Goal: Task Accomplishment & Management: Use online tool/utility

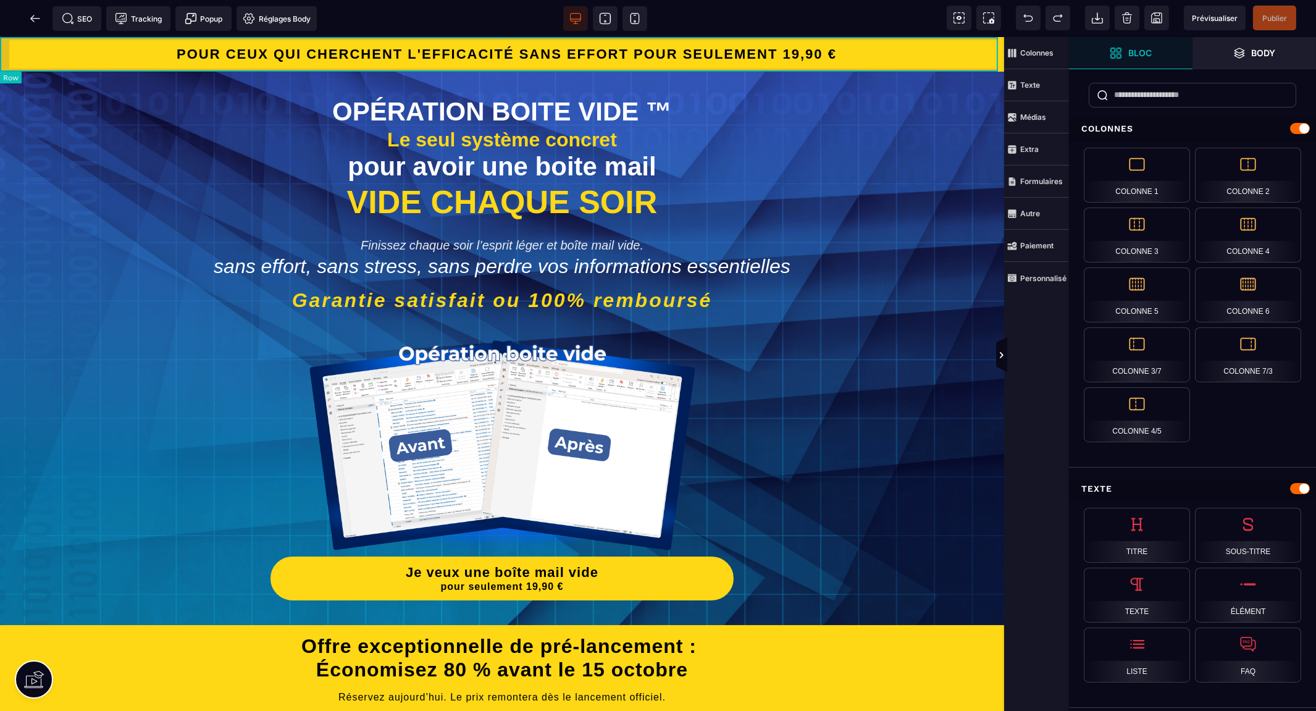
click at [9, 39] on div "POUR CEUX QUI CHERCHENT L'EFFICACITÉ SANS EFFORT POUR SEULEMENT 19,90 €" at bounding box center [502, 54] width 1004 height 35
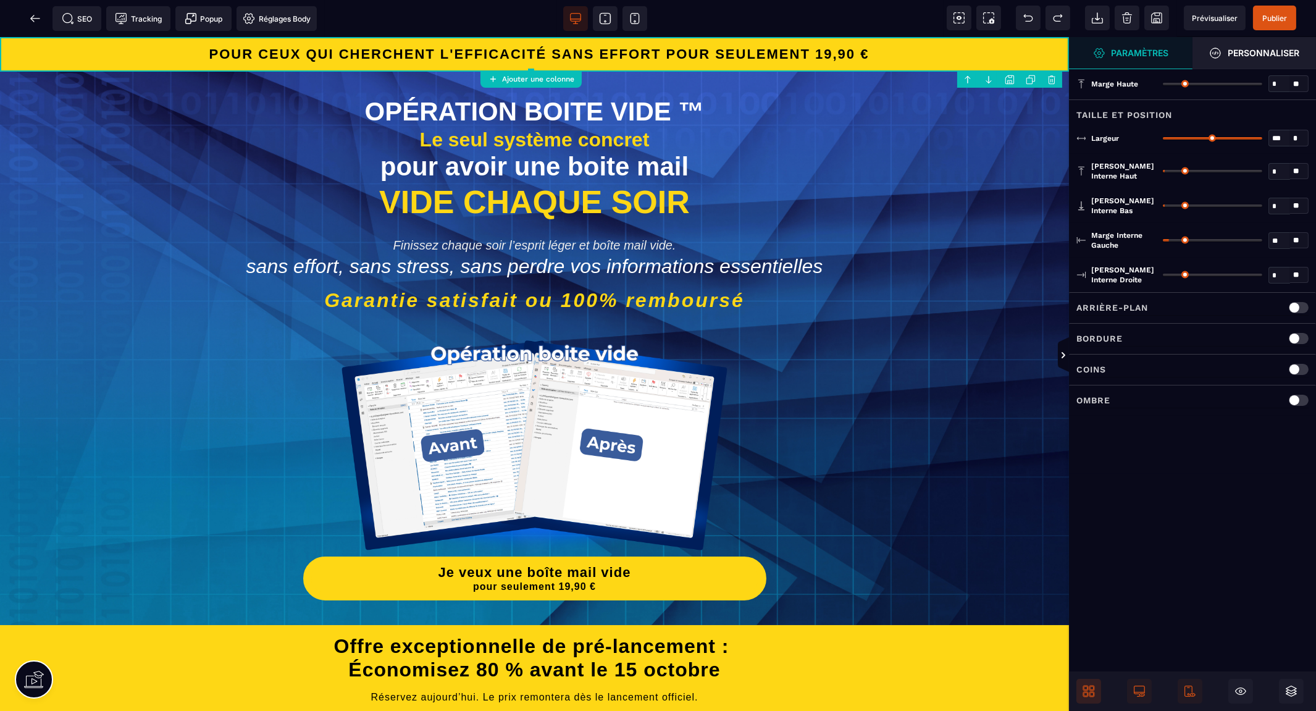
click at [1090, 692] on icon at bounding box center [1091, 694] width 5 height 5
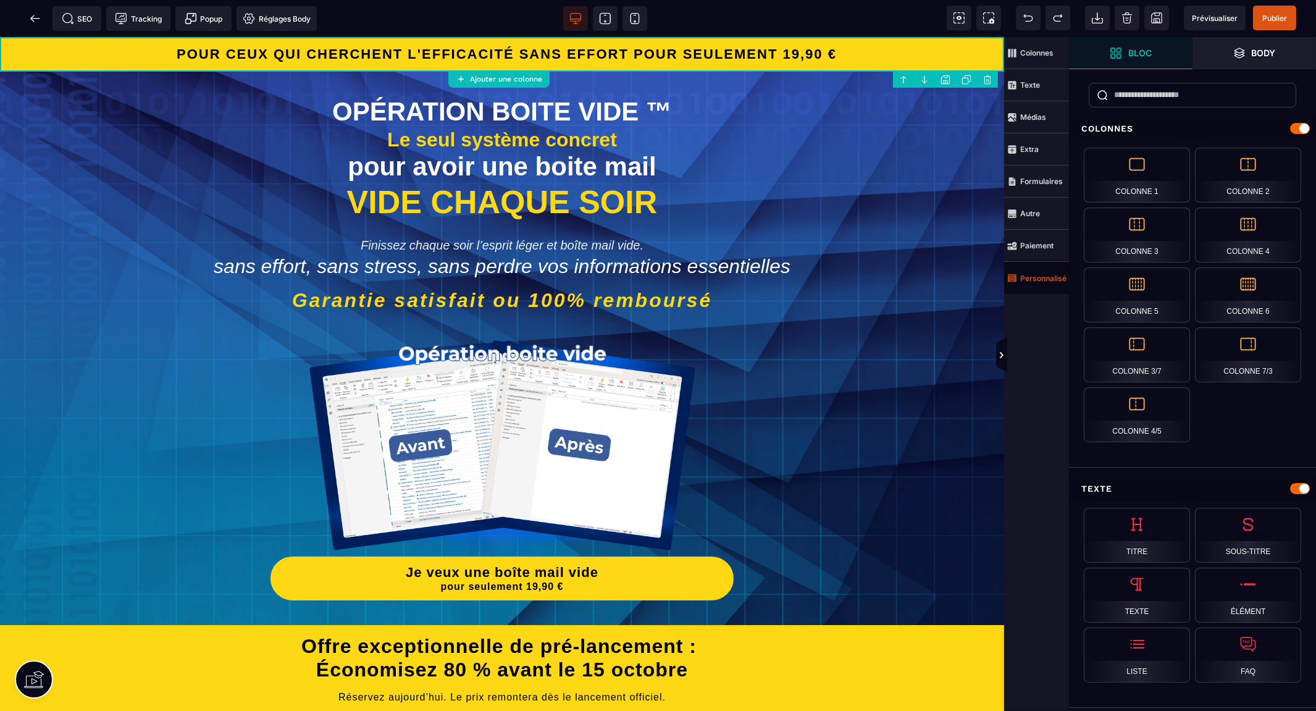
click at [1034, 281] on strong "Personnalisé" at bounding box center [1043, 278] width 46 height 9
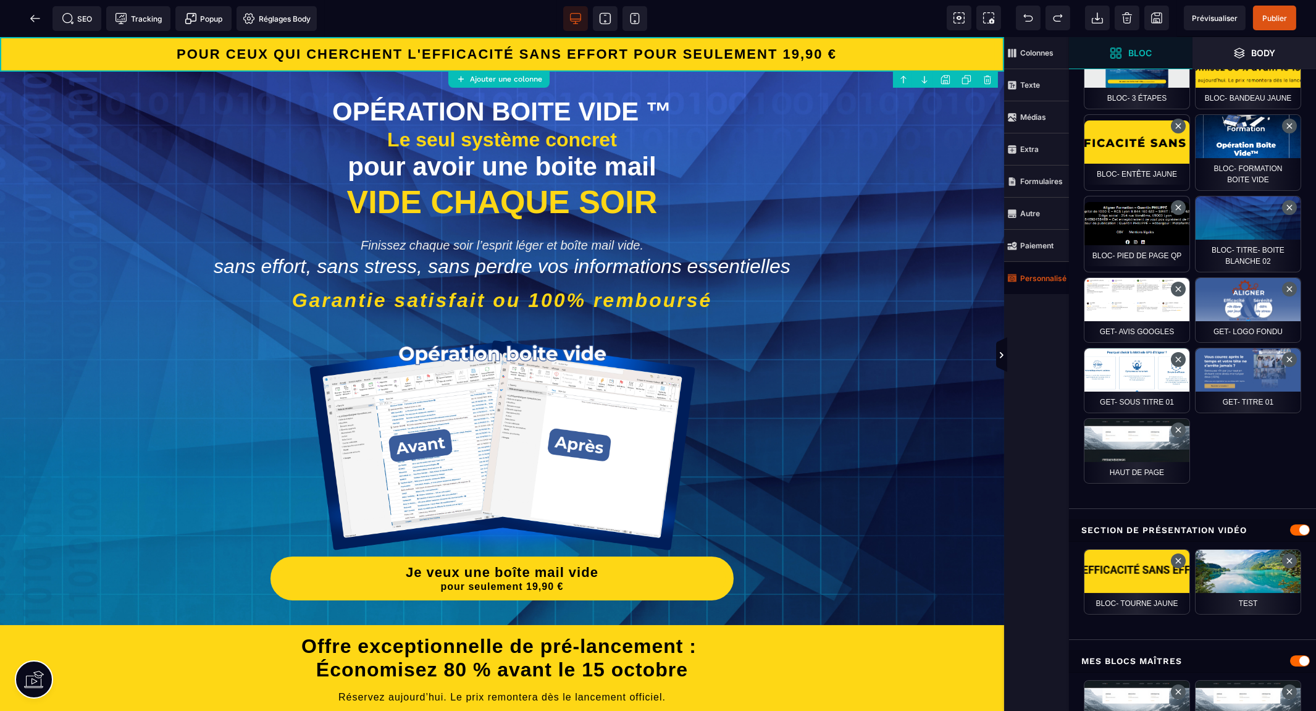
scroll to position [471, 0]
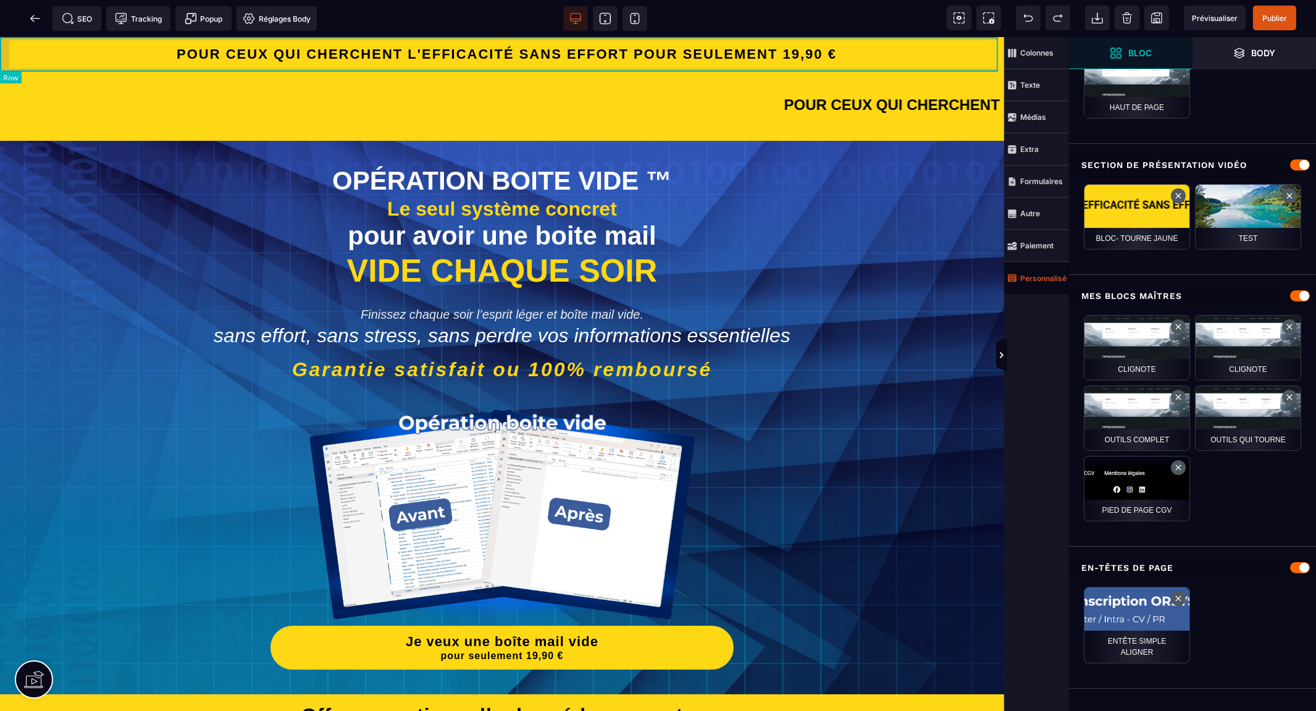
click at [992, 38] on div "POUR CEUX QUI CHERCHENT L'EFFICACITÉ SANS EFFORT POUR SEULEMENT 19,90 €" at bounding box center [502, 54] width 1004 height 35
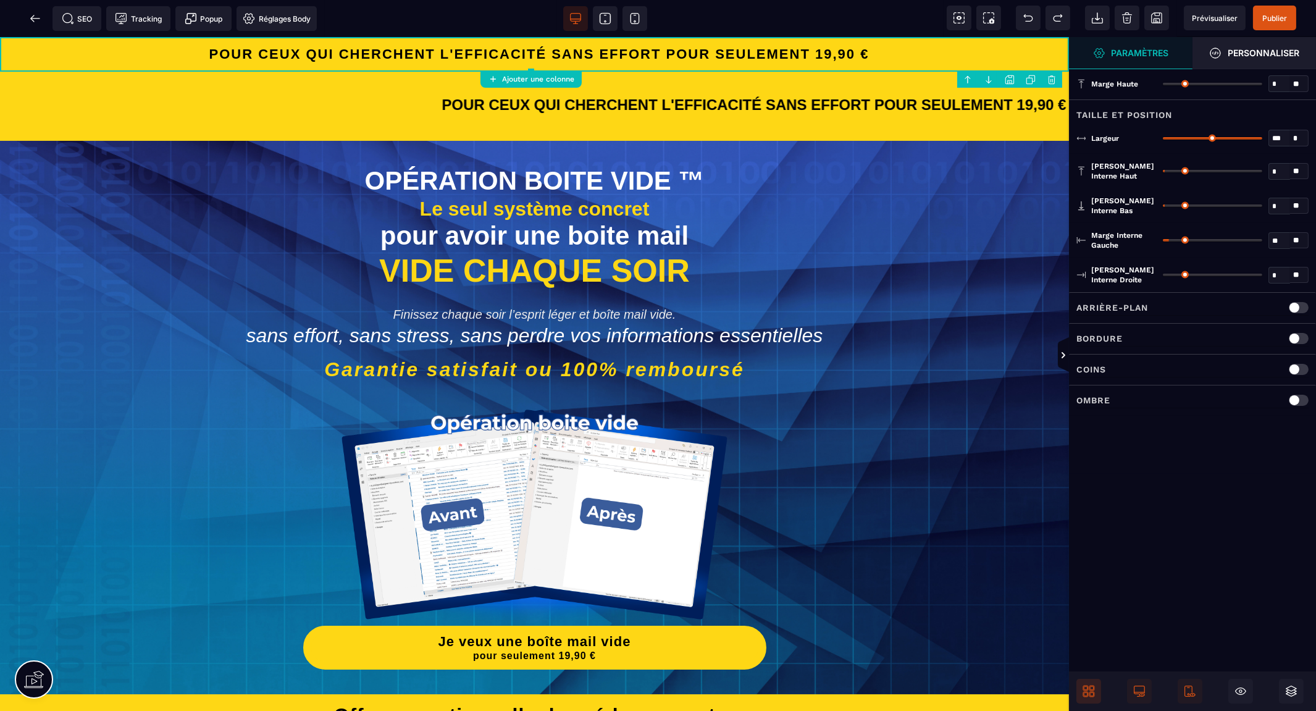
click at [1051, 80] on body "B I U S A ******* Ajouter une colonne Row" at bounding box center [658, 355] width 1316 height 711
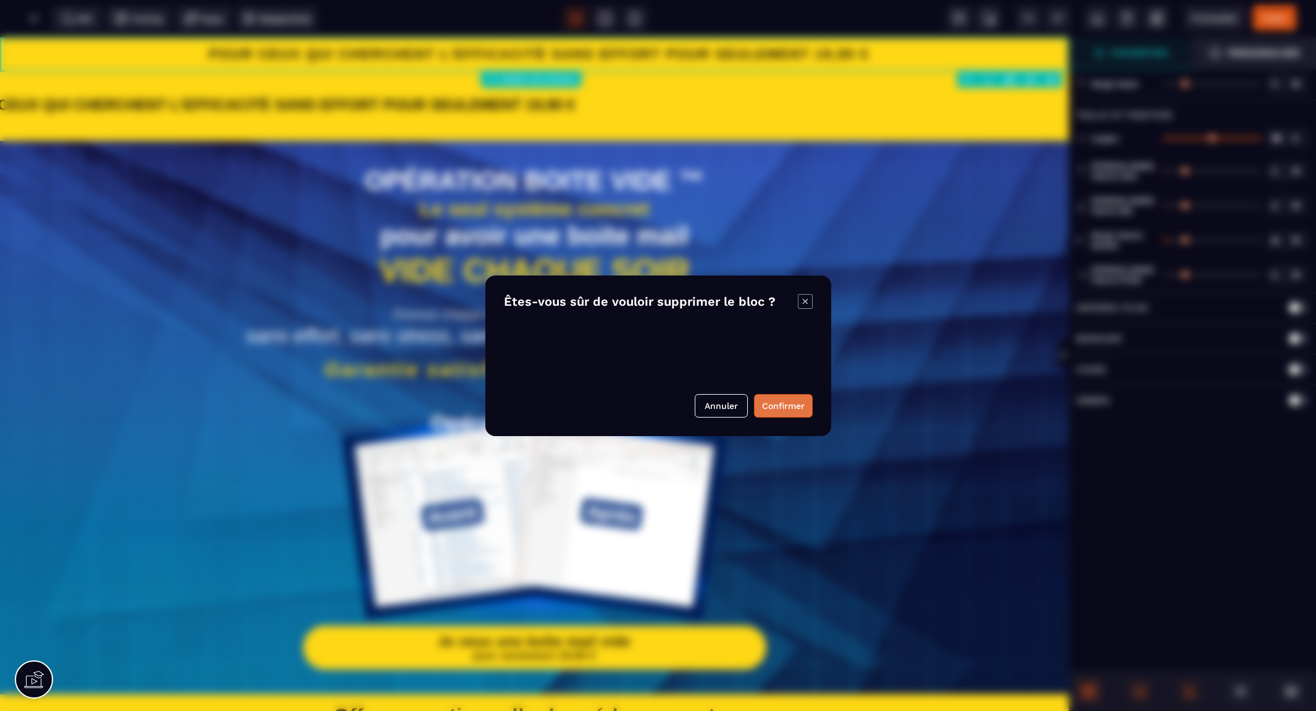
click at [785, 406] on button "Confirmer" at bounding box center [783, 405] width 59 height 23
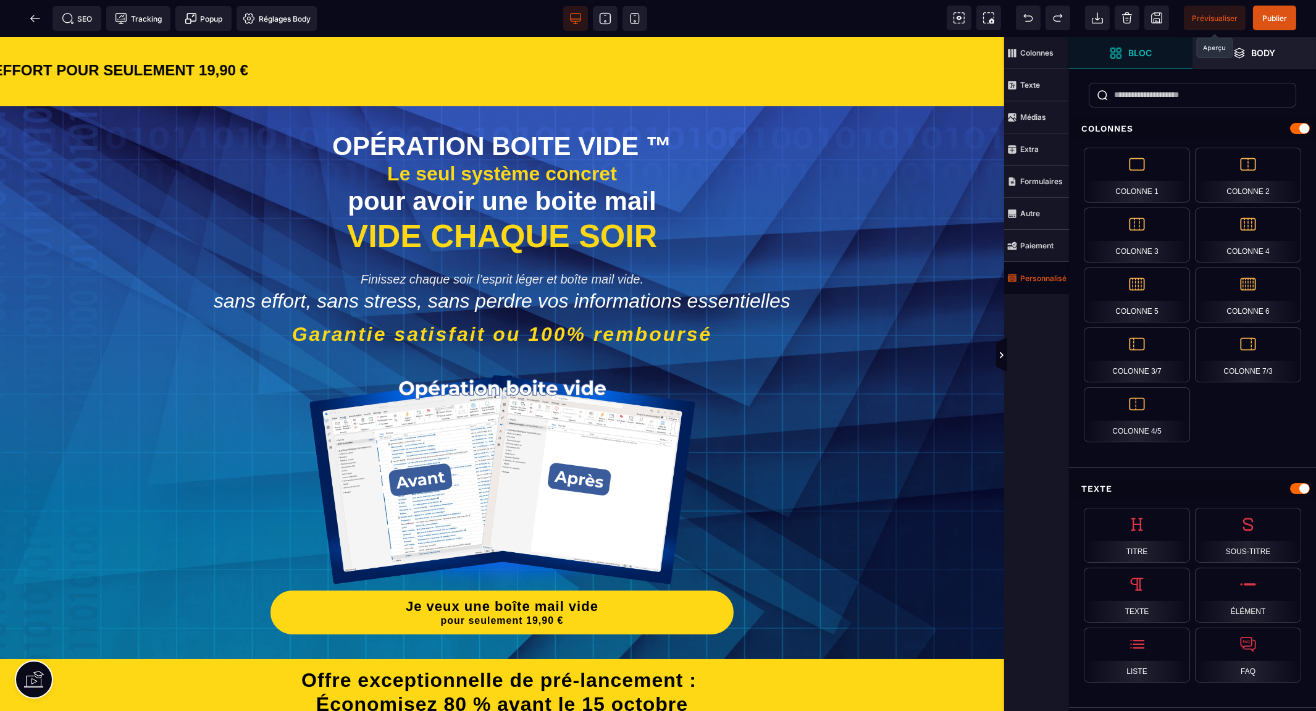
click at [1219, 14] on span "Prévisualiser" at bounding box center [1215, 18] width 46 height 9
click at [1277, 14] on span "Publier" at bounding box center [1274, 18] width 25 height 9
click at [1279, 15] on span "Publier" at bounding box center [1274, 18] width 25 height 9
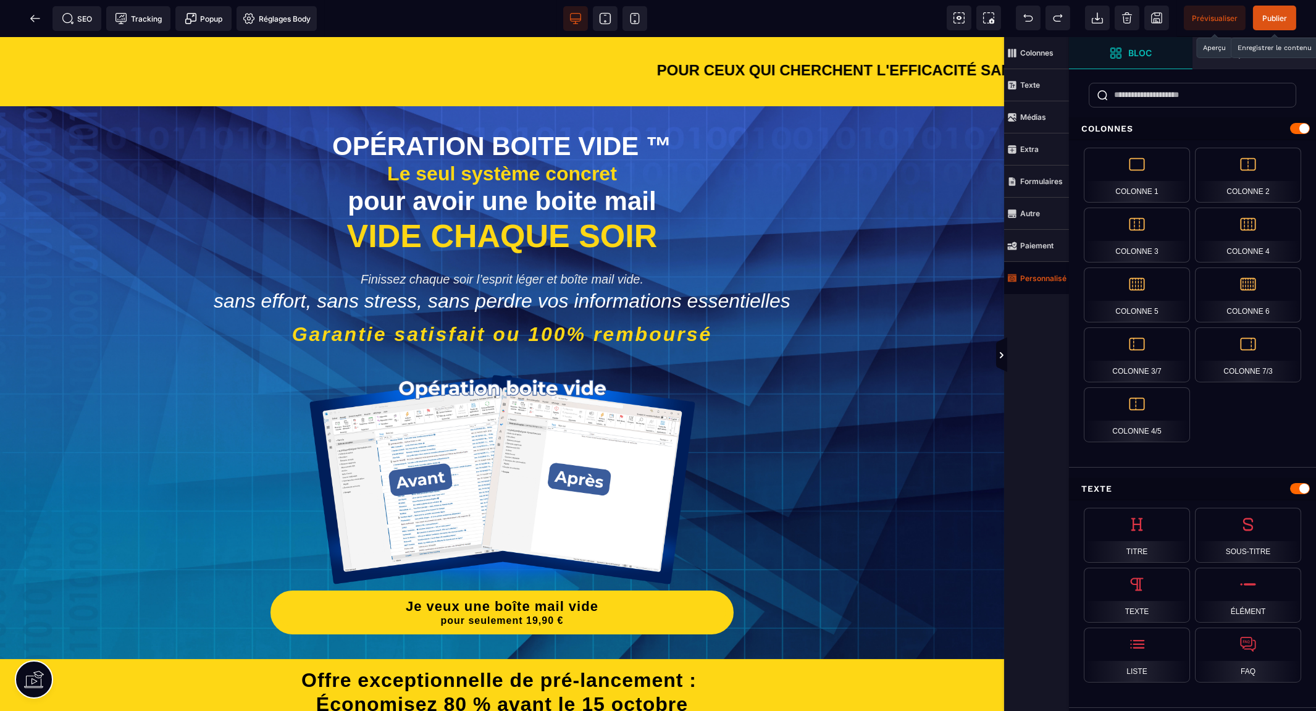
click at [1210, 14] on span "Prévisualiser" at bounding box center [1215, 18] width 46 height 9
click at [1276, 23] on span "Publier" at bounding box center [1274, 18] width 43 height 25
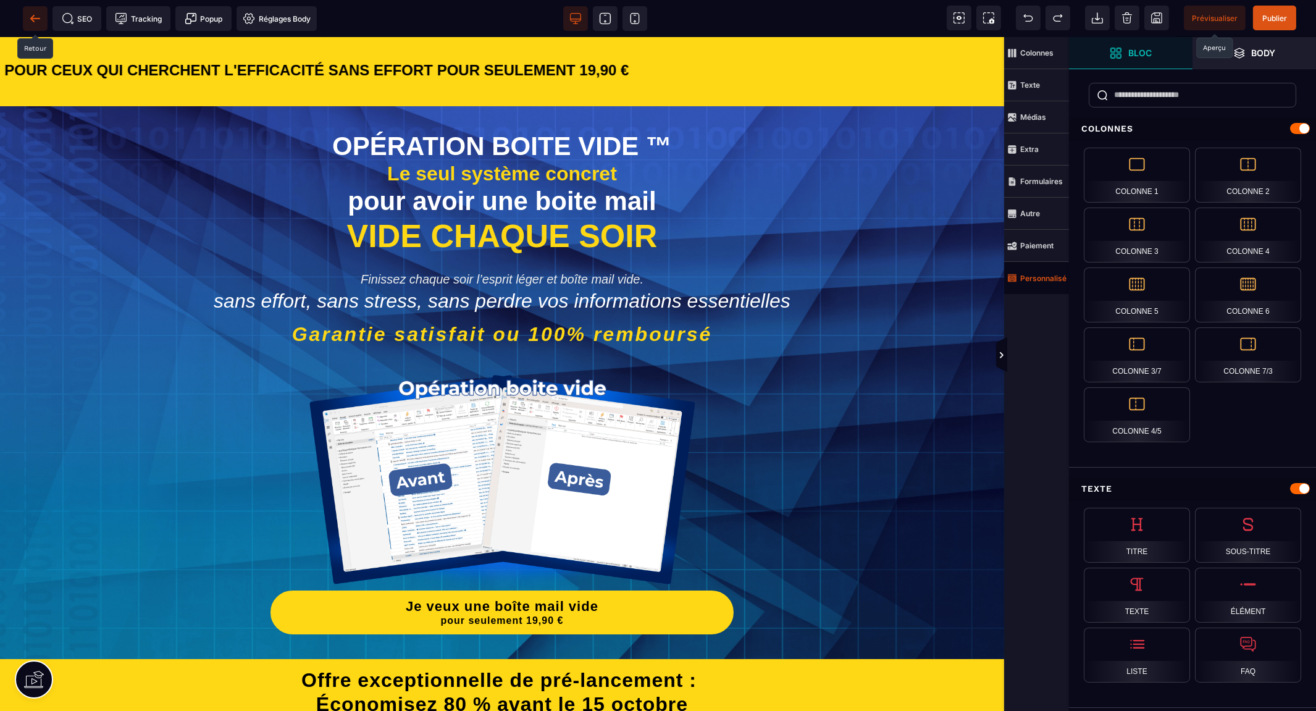
click at [32, 14] on icon at bounding box center [35, 18] width 12 height 12
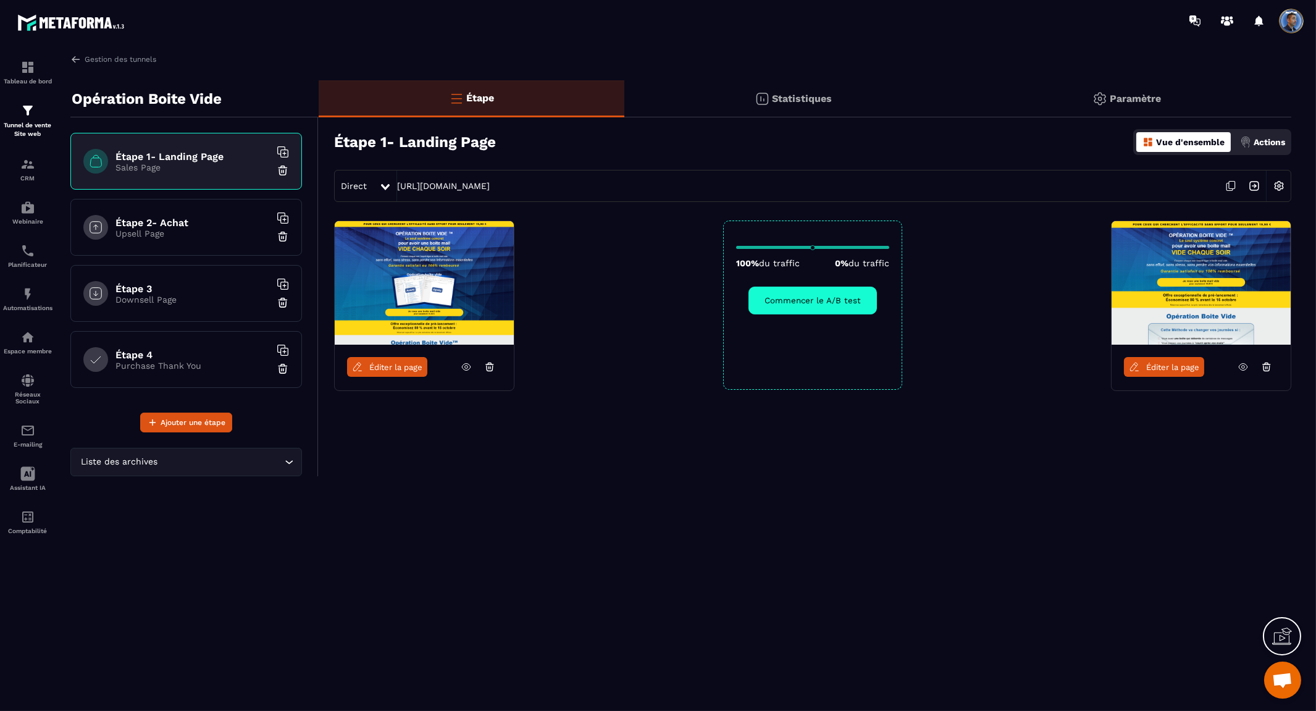
click at [1281, 186] on img at bounding box center [1278, 185] width 23 height 23
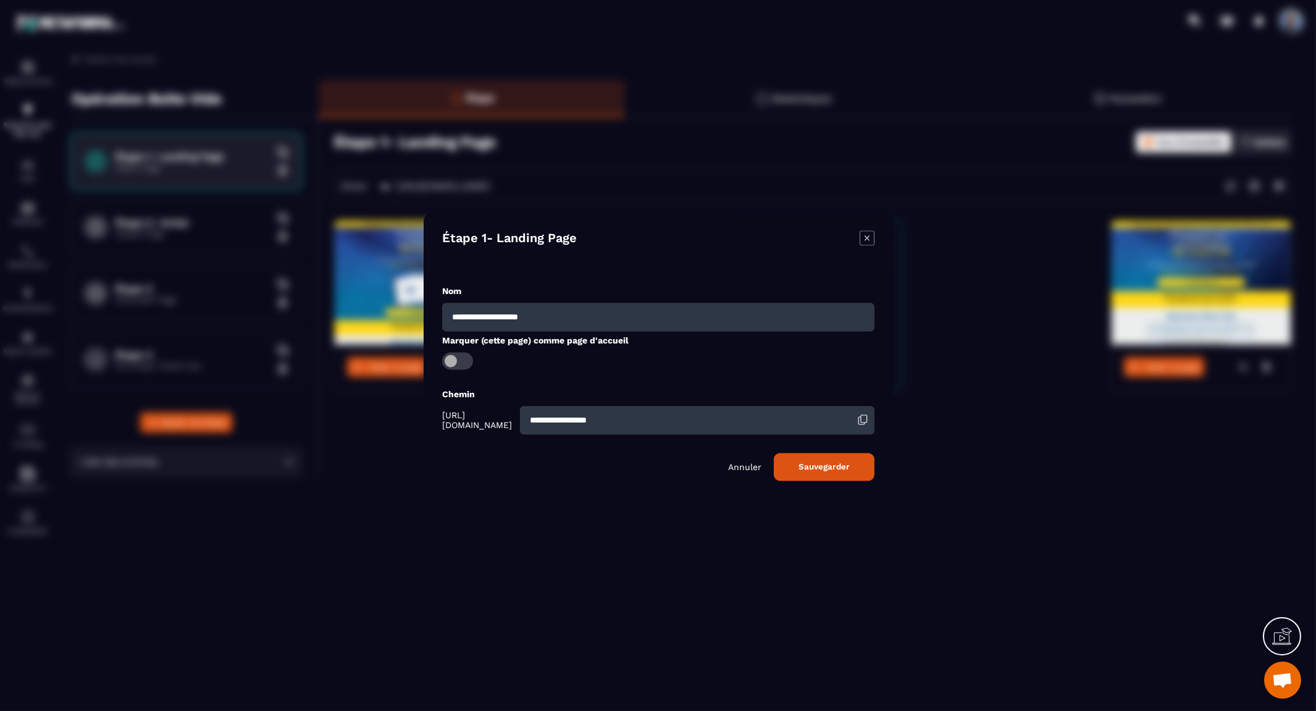
click at [815, 467] on button "Sauvegarder" at bounding box center [824, 467] width 101 height 28
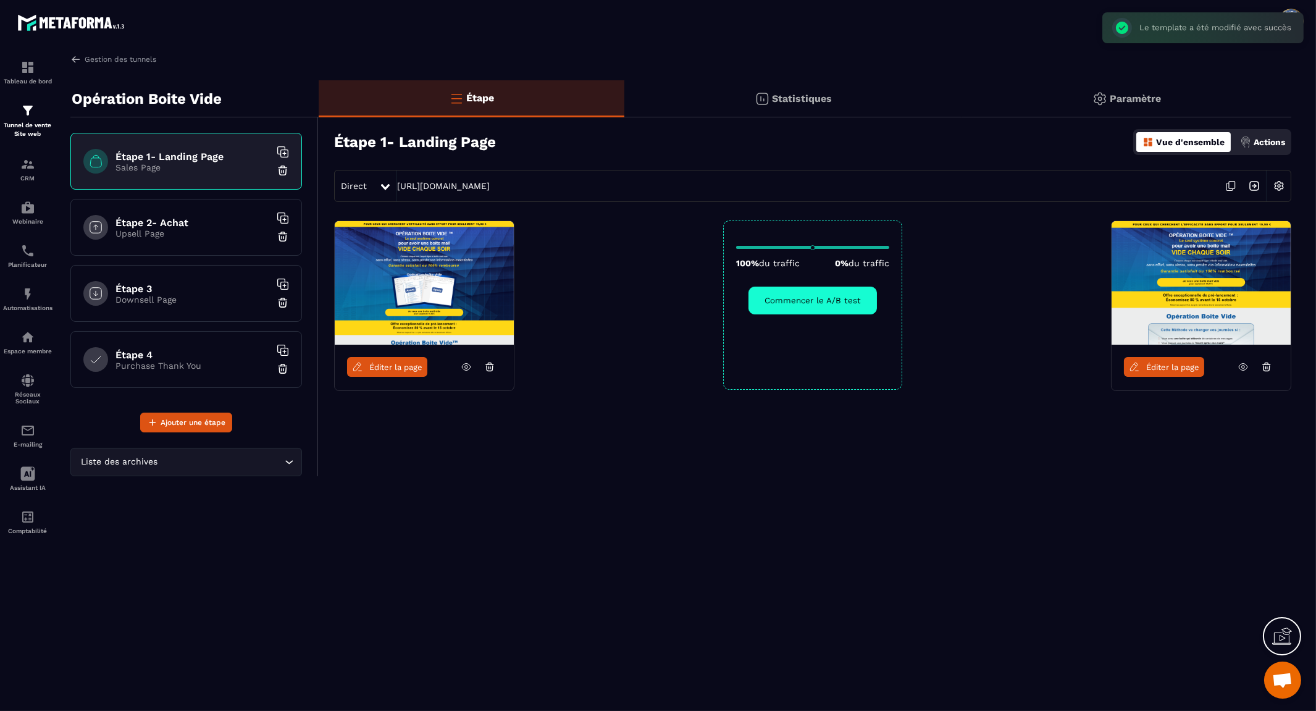
click at [1139, 99] on p "Paramètre" at bounding box center [1135, 99] width 51 height 12
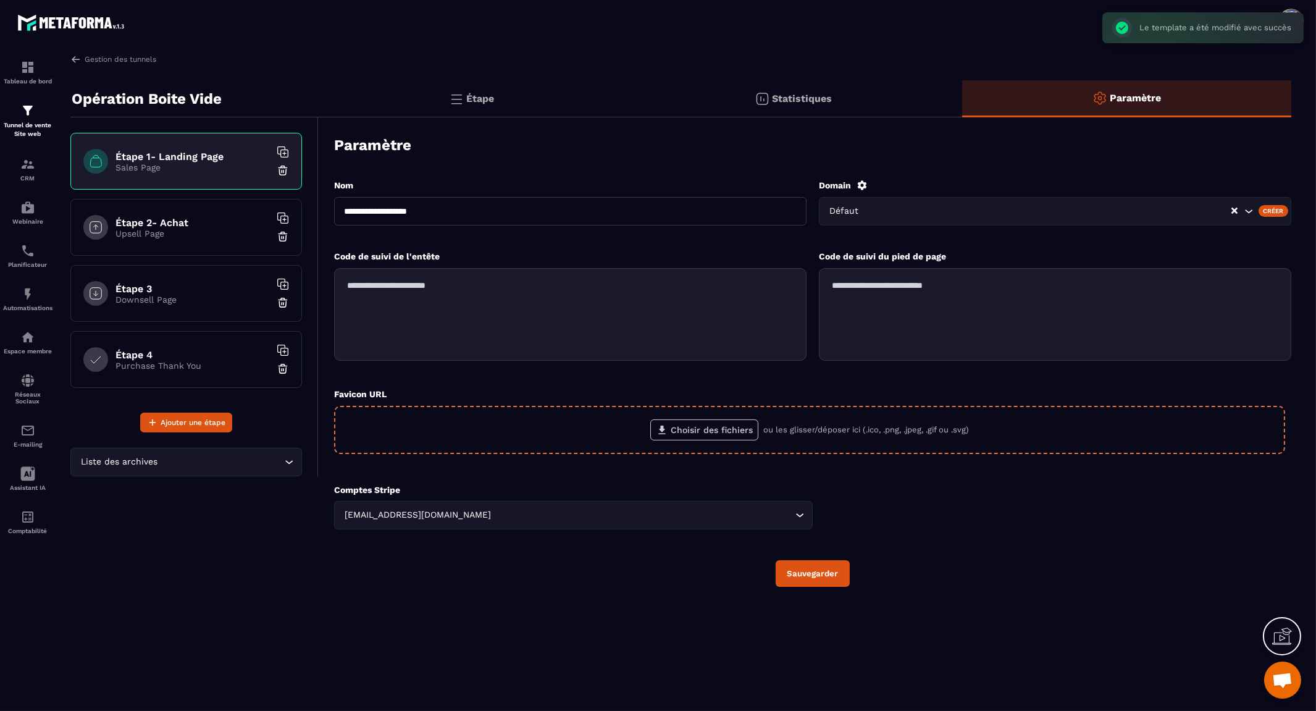
click at [692, 427] on label "Choisir des fichiers" at bounding box center [704, 429] width 108 height 21
click at [0, 0] on input "Choisir des fichiers" at bounding box center [0, 0] width 0 height 0
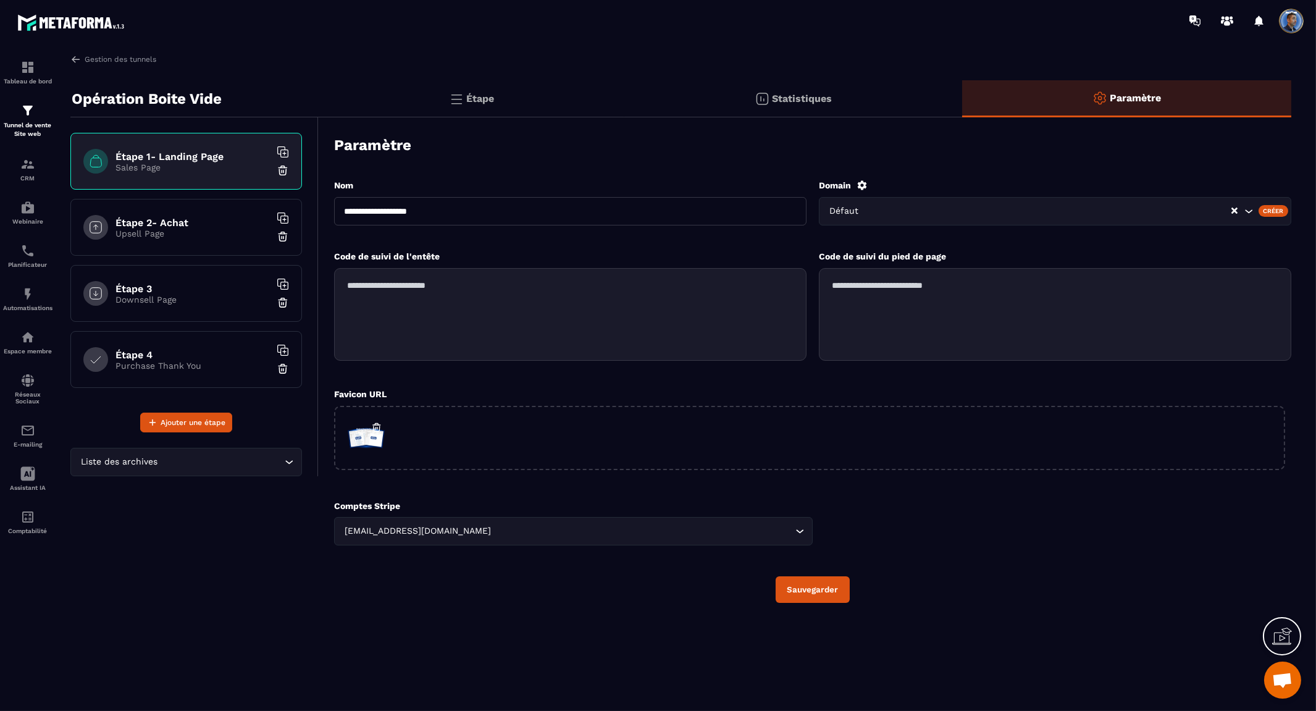
click at [829, 589] on button "Sauvegarder" at bounding box center [812, 589] width 74 height 27
click at [27, 112] on img at bounding box center [27, 110] width 15 height 15
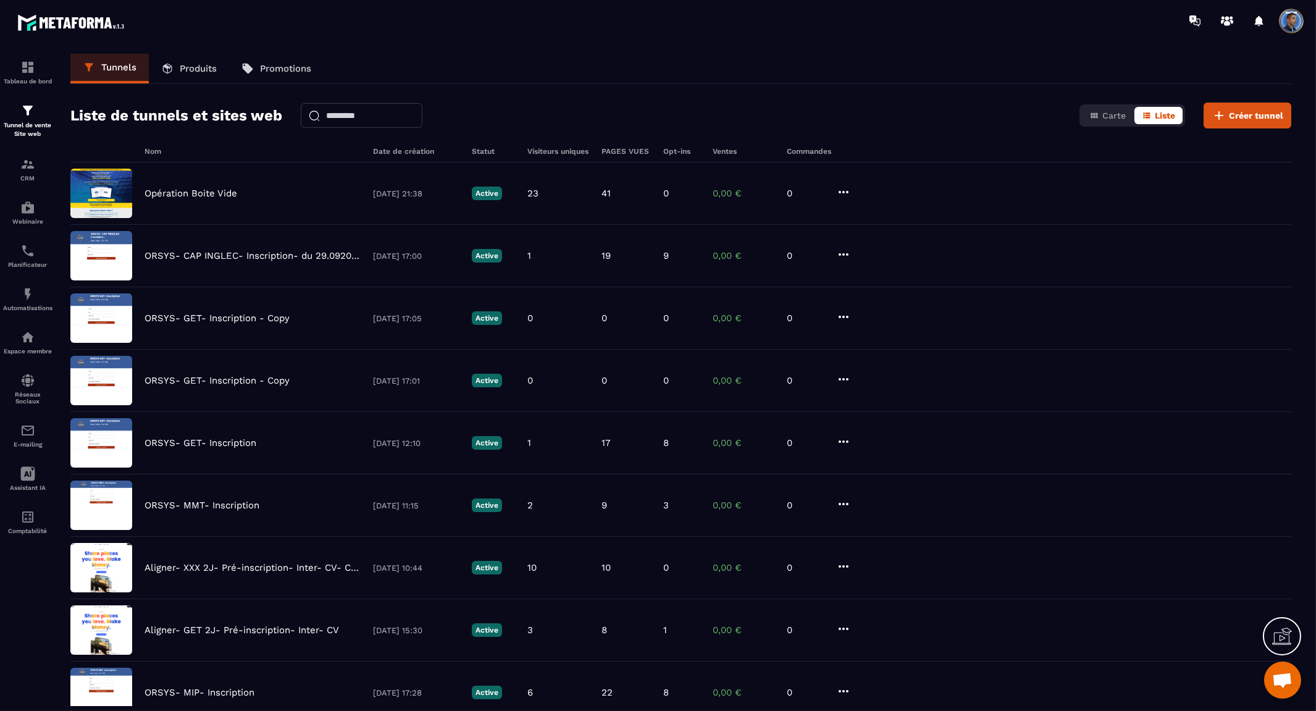
click at [177, 59] on link "Produits" at bounding box center [189, 69] width 80 height 30
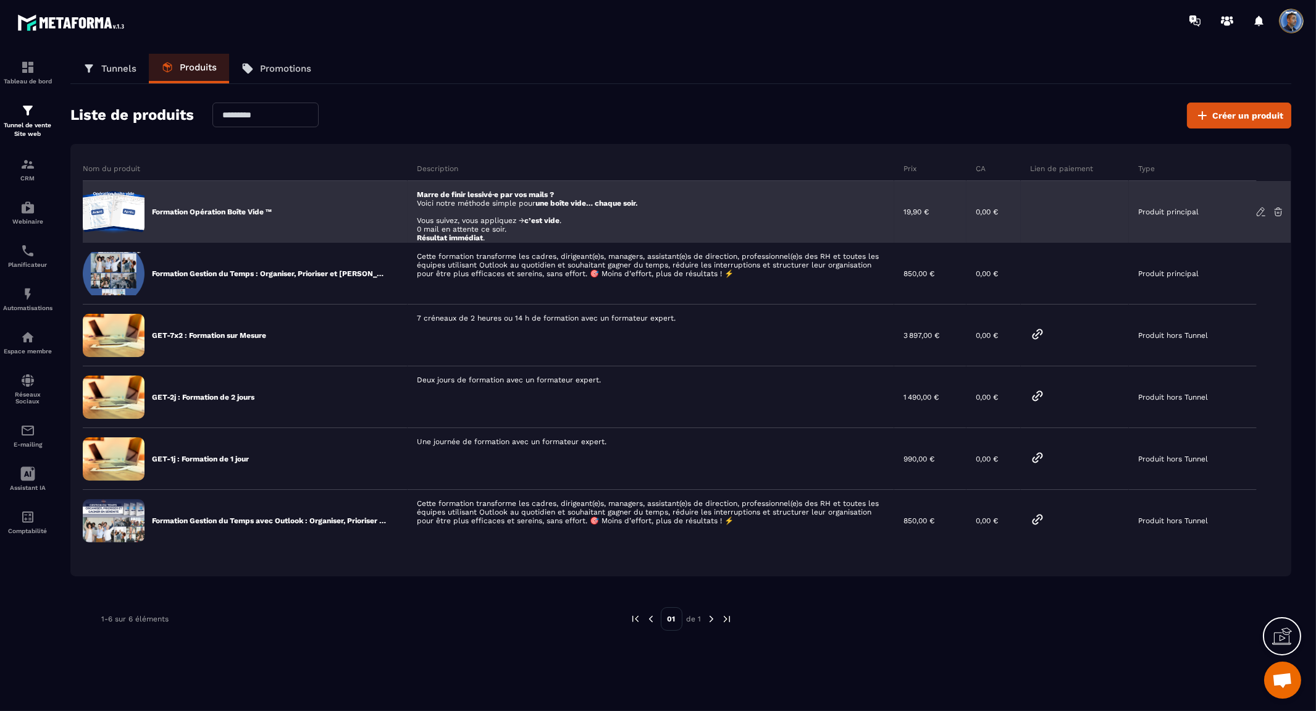
click at [1171, 207] on p "Produit principal" at bounding box center [1168, 211] width 61 height 9
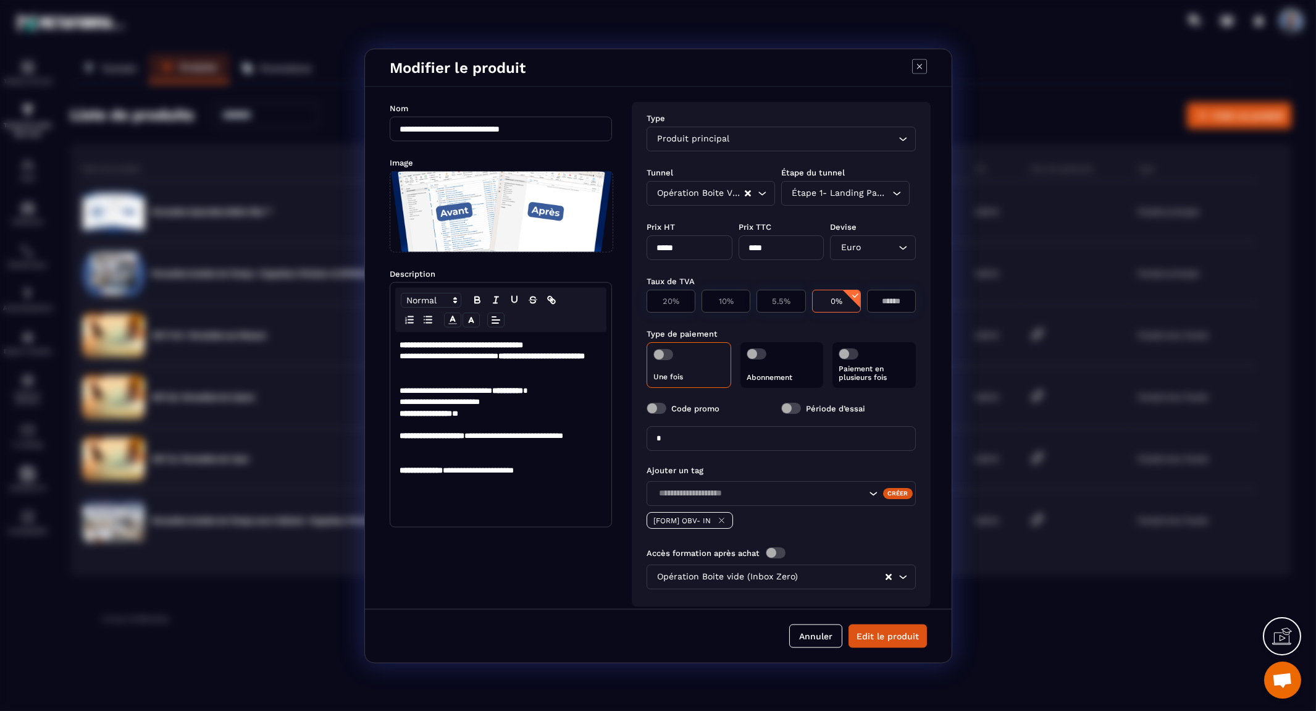
click at [905, 144] on div "Produit principal Loading..." at bounding box center [780, 138] width 269 height 25
click at [901, 146] on div "Produit principal Loading..." at bounding box center [780, 138] width 269 height 25
click at [885, 637] on button "Edit le produit" at bounding box center [887, 635] width 78 height 23
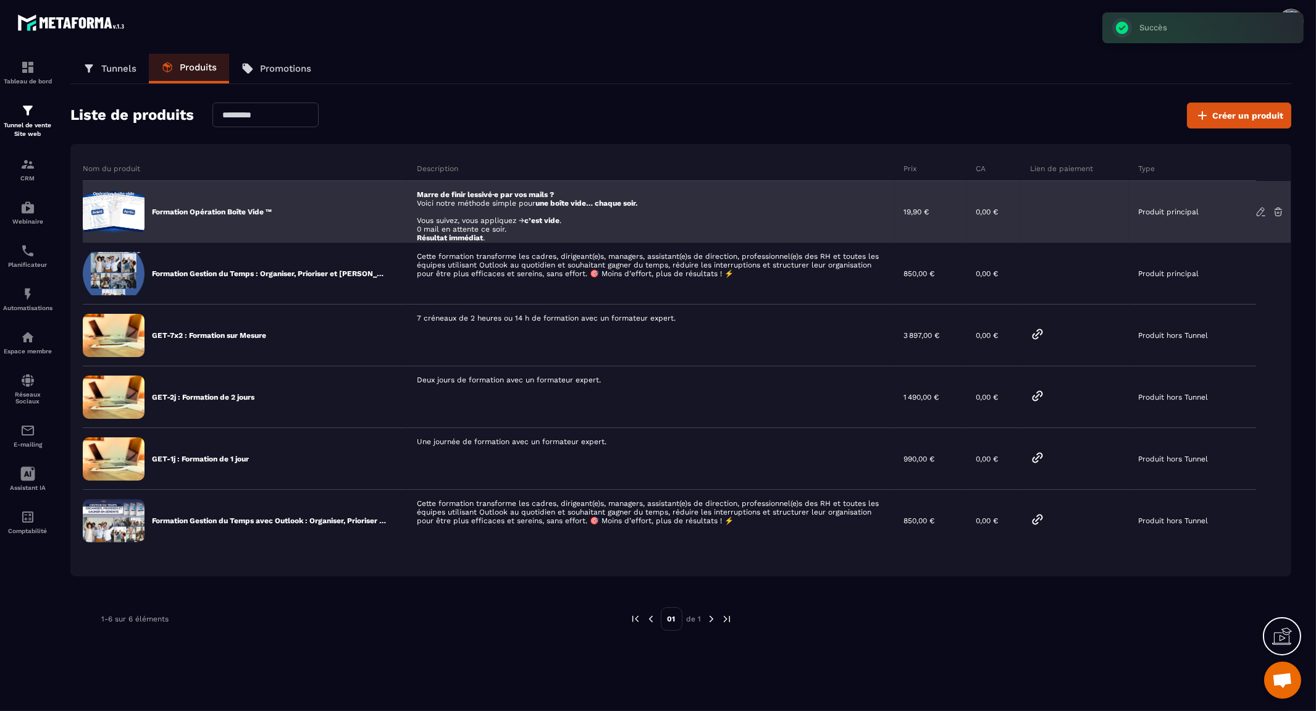
click at [1170, 214] on p "Produit principal" at bounding box center [1168, 211] width 61 height 9
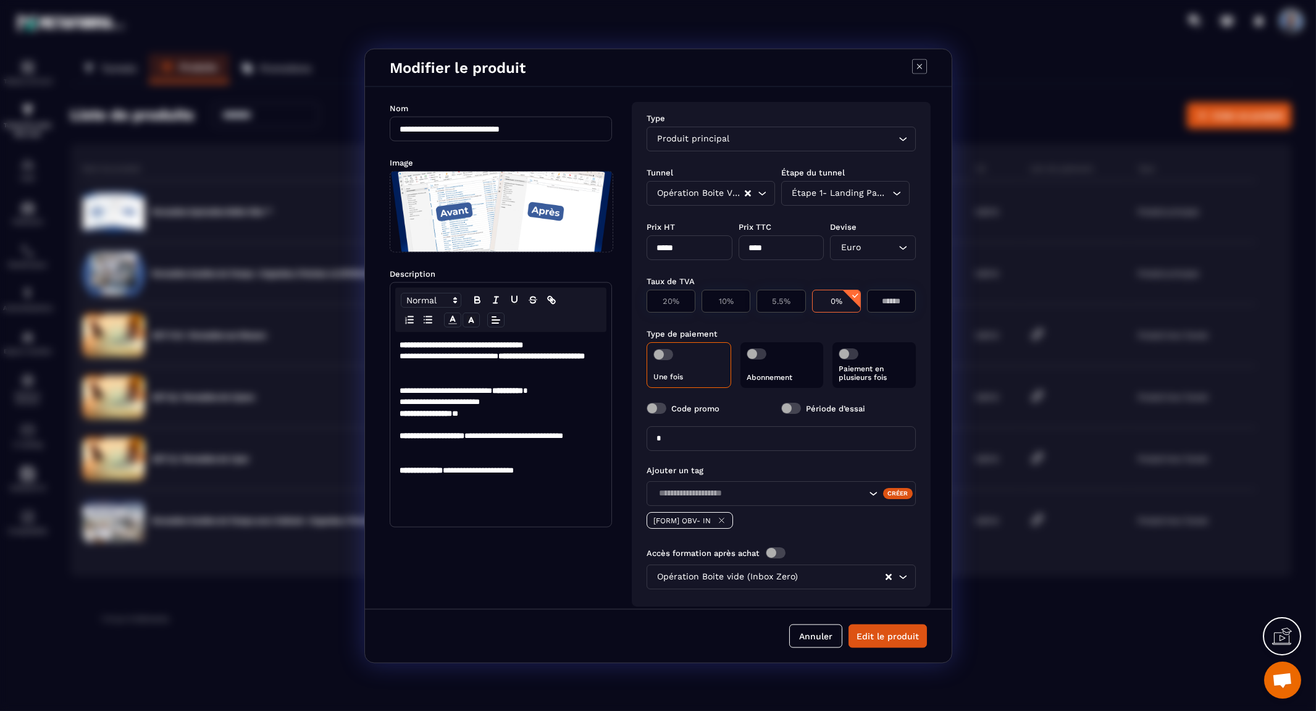
click at [681, 139] on span "Produit principal" at bounding box center [693, 139] width 78 height 14
click at [885, 147] on div "Produit principal Loading..." at bounding box center [780, 138] width 269 height 25
click at [905, 145] on div "Produit principal Loading..." at bounding box center [780, 138] width 269 height 25
click at [719, 190] on div "Opération Boite Vide" at bounding box center [698, 193] width 91 height 14
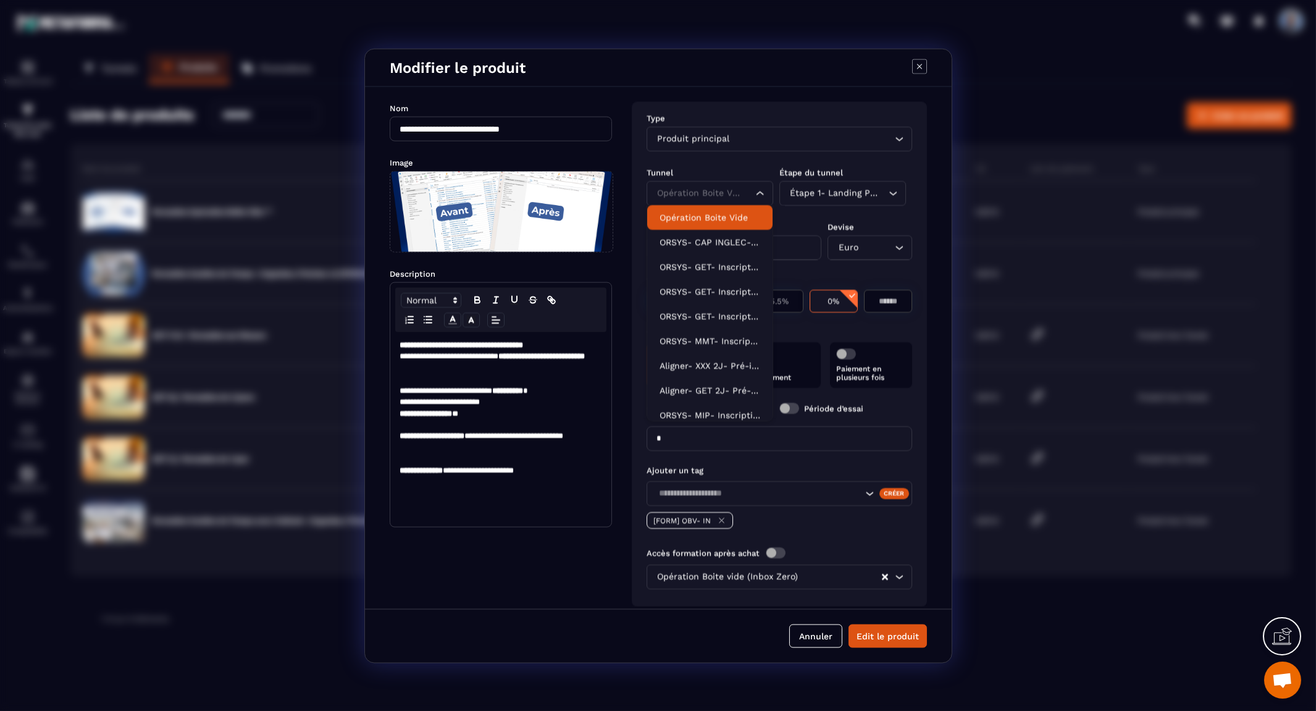
click at [719, 213] on p "Opération Boite Vide" at bounding box center [709, 217] width 101 height 12
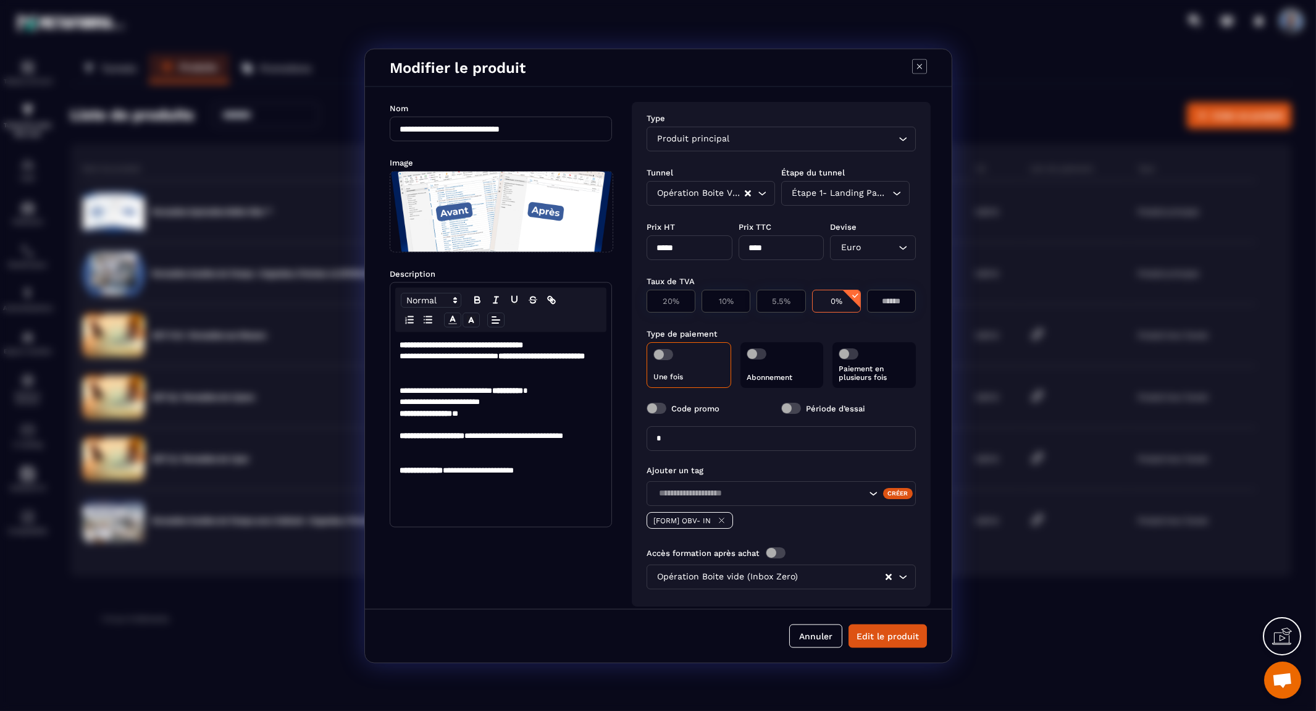
click at [873, 186] on div "Étape 1- Landing Page" at bounding box center [839, 193] width 102 height 14
click at [873, 186] on input "Search for option" at bounding box center [836, 193] width 98 height 14
click at [918, 188] on div "Type Produit principal Loading... Tunnel Étape du tunnel Opération Boite Vide L…" at bounding box center [779, 353] width 295 height 504
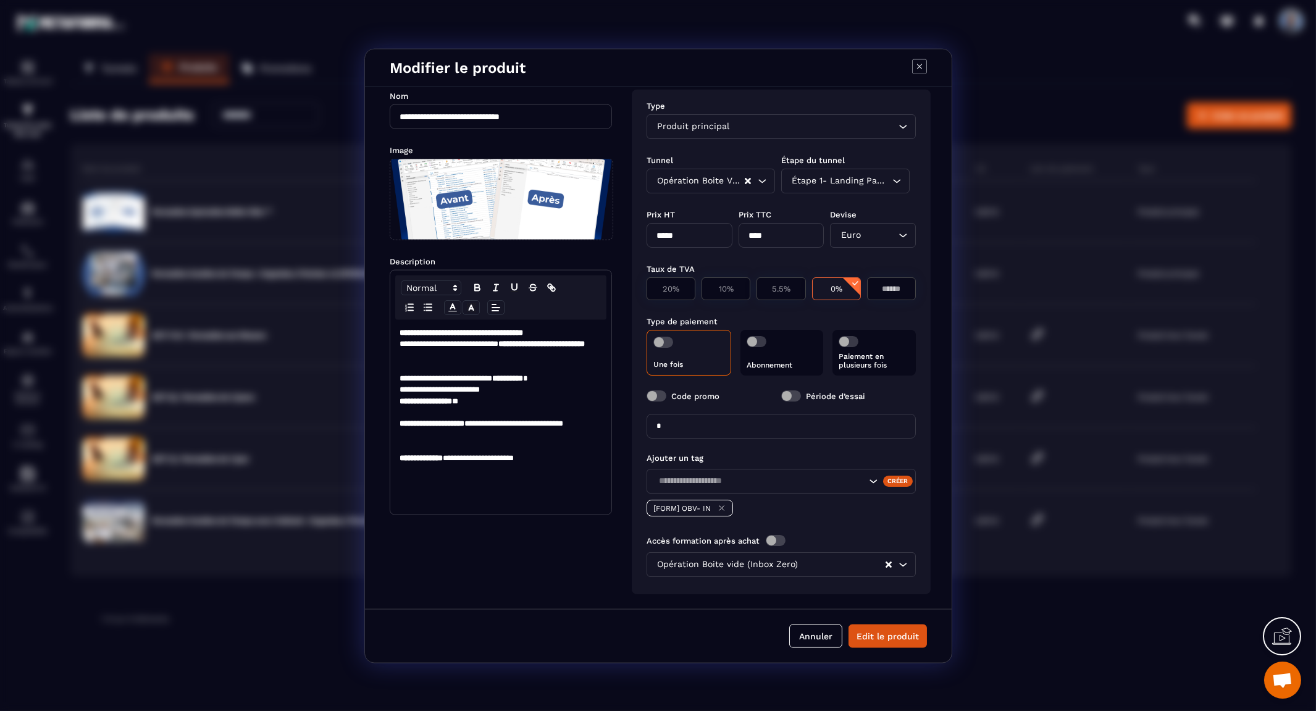
scroll to position [20, 0]
click at [754, 557] on div "Opération Boite vide (Inbox Zero)" at bounding box center [774, 564] width 243 height 14
click at [754, 557] on input "Search for option" at bounding box center [774, 564] width 241 height 14
click at [896, 637] on button "Edit le produit" at bounding box center [887, 635] width 78 height 23
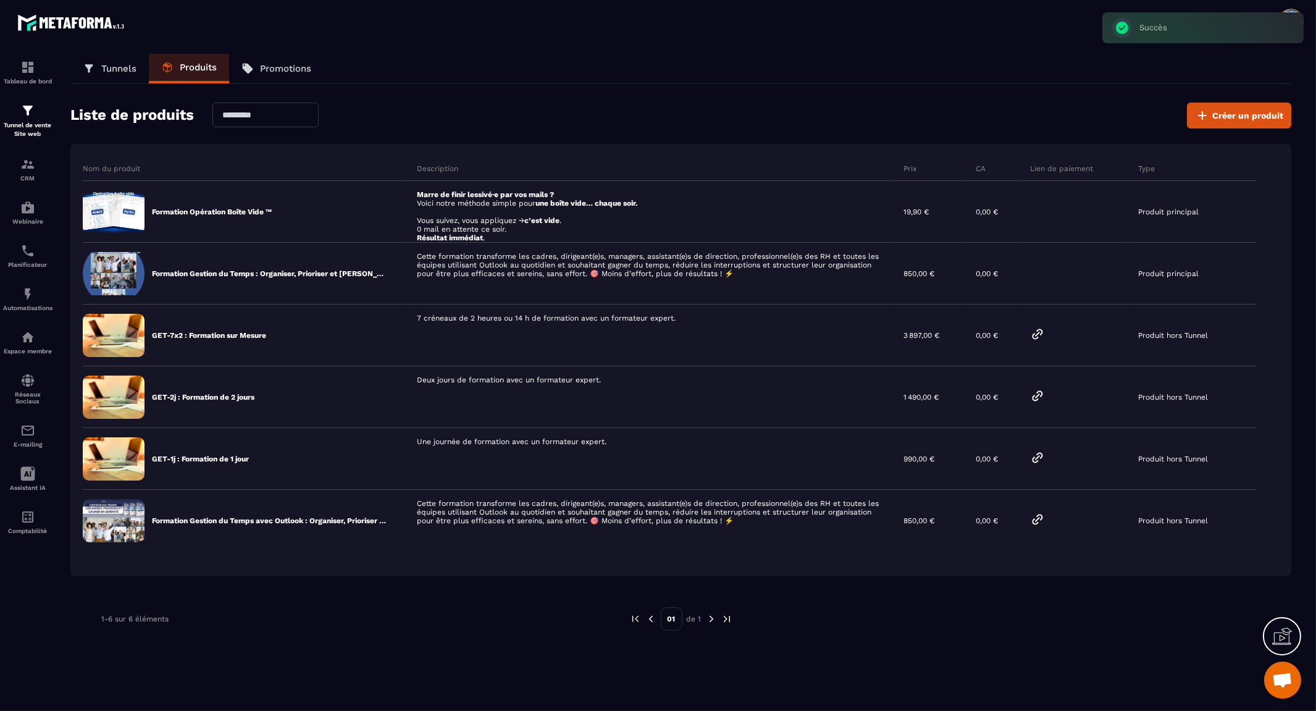
click at [288, 70] on p "Promotions" at bounding box center [285, 68] width 51 height 11
click at [286, 63] on p "Promotions" at bounding box center [285, 68] width 51 height 11
click at [288, 72] on p "Promotions" at bounding box center [285, 68] width 51 height 11
click at [286, 63] on p "Promotions" at bounding box center [285, 68] width 51 height 11
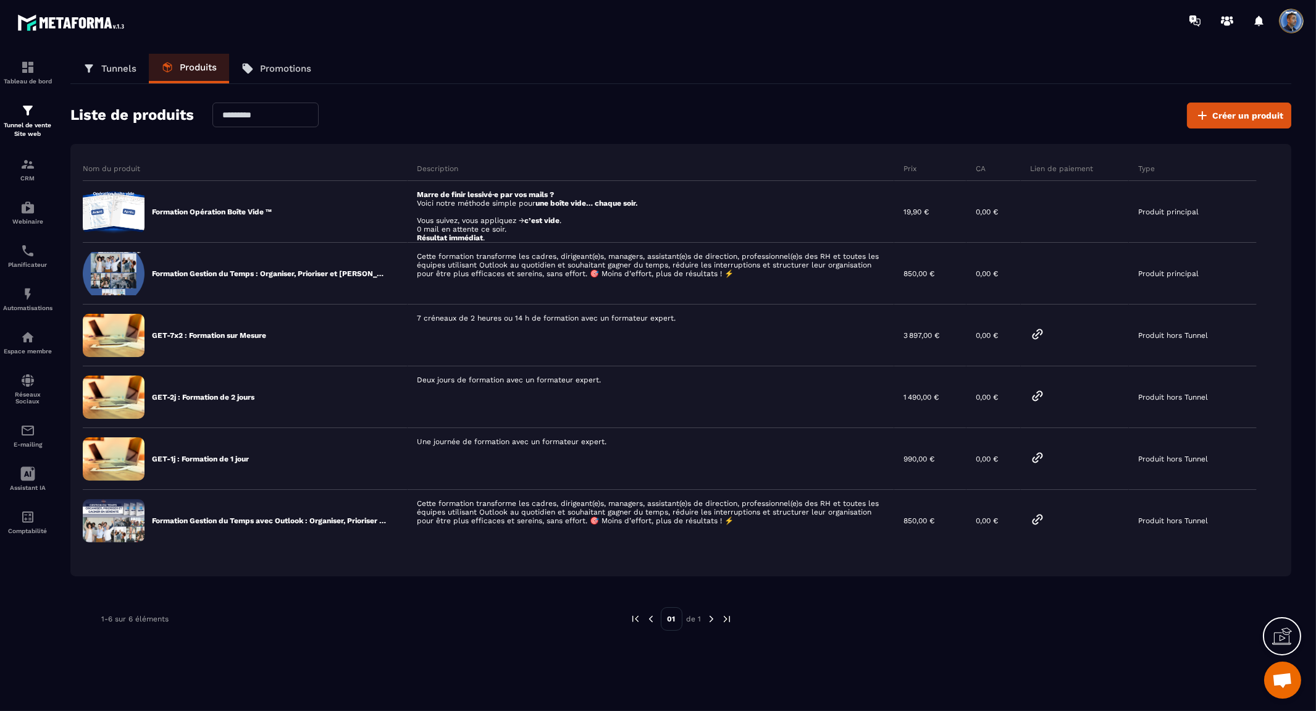
click at [106, 66] on p "Tunnels" at bounding box center [118, 68] width 35 height 11
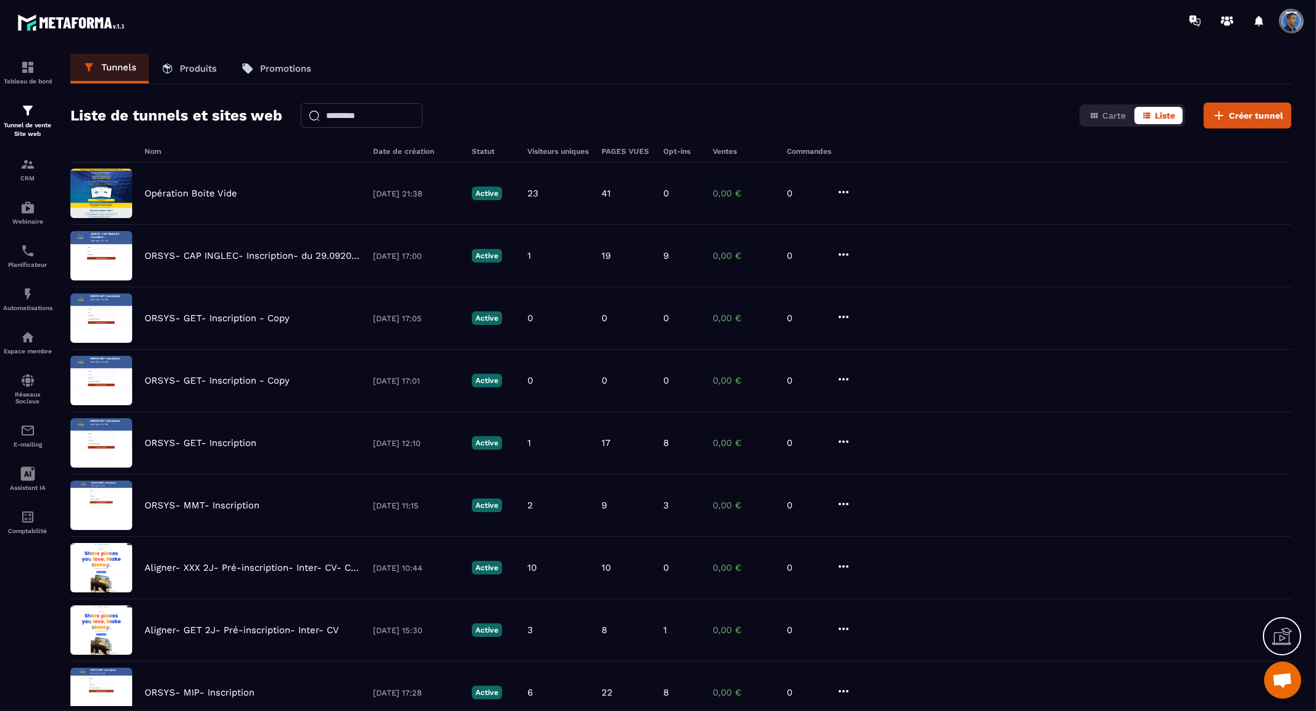
click at [182, 66] on p "Produits" at bounding box center [198, 68] width 37 height 11
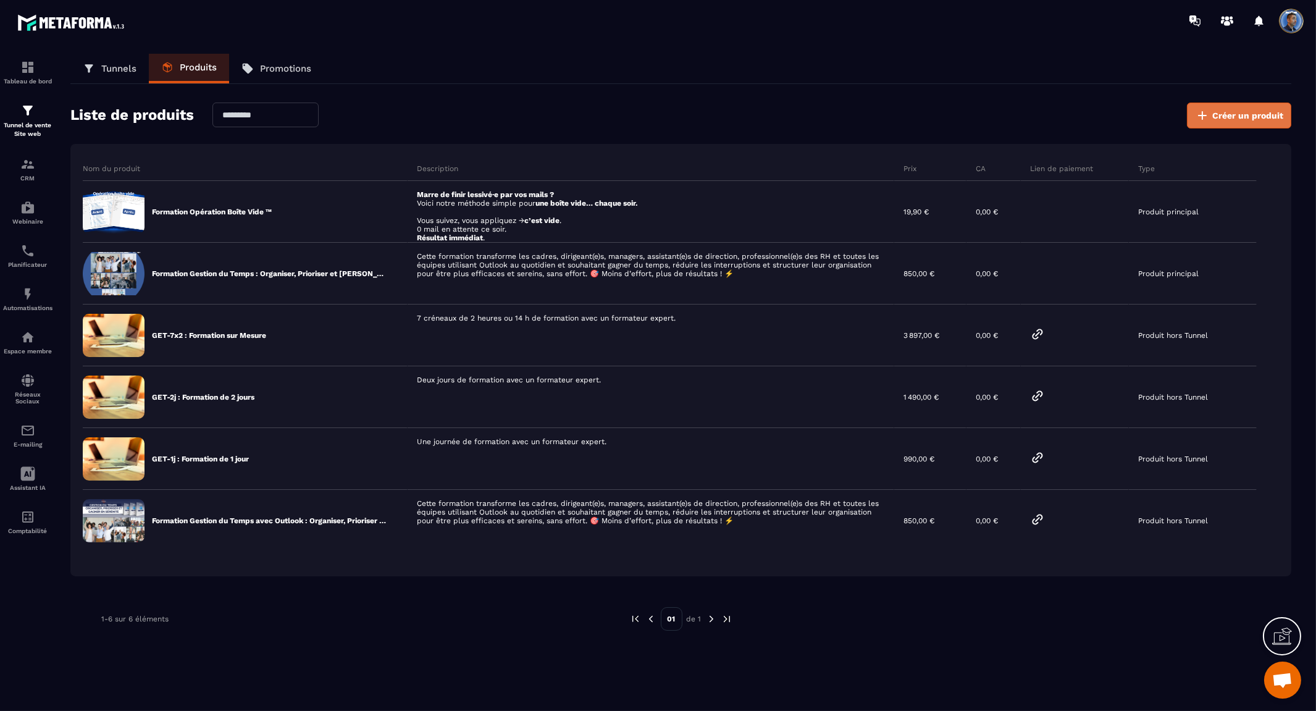
click at [1222, 119] on span "Créer un produit" at bounding box center [1247, 115] width 71 height 12
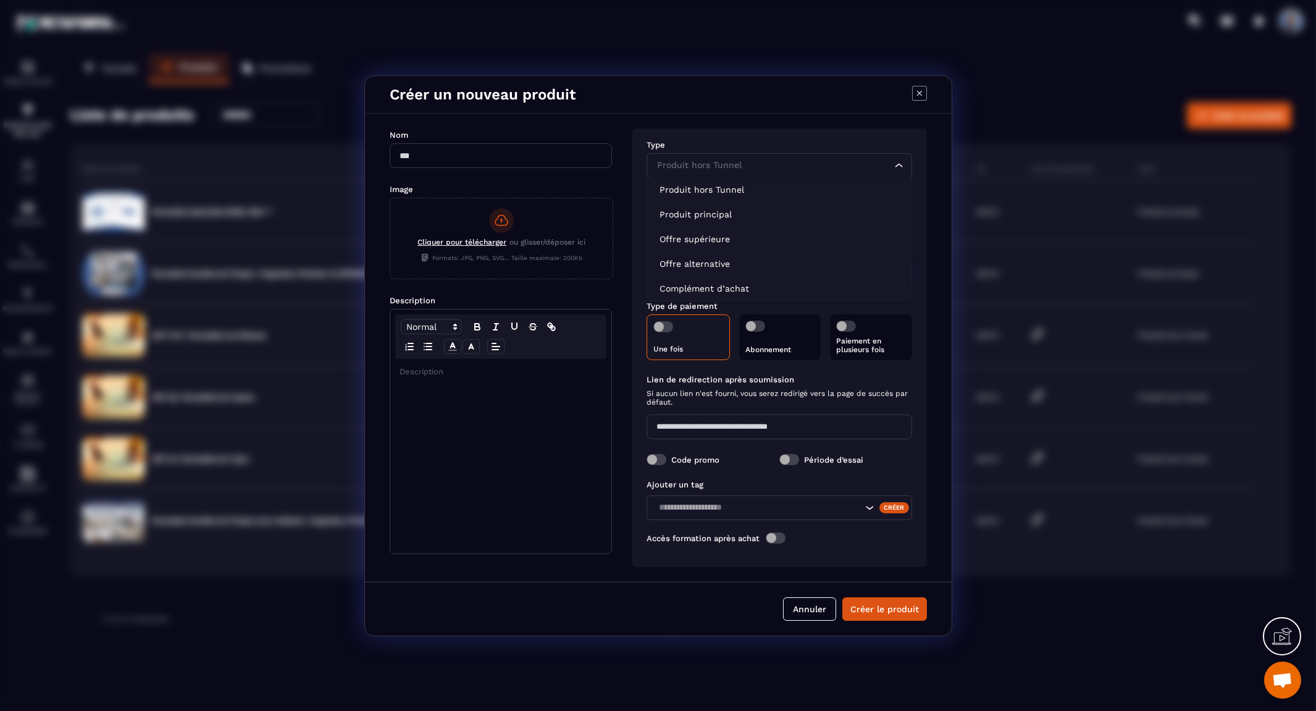
click at [813, 162] on input "Search for option" at bounding box center [772, 166] width 237 height 14
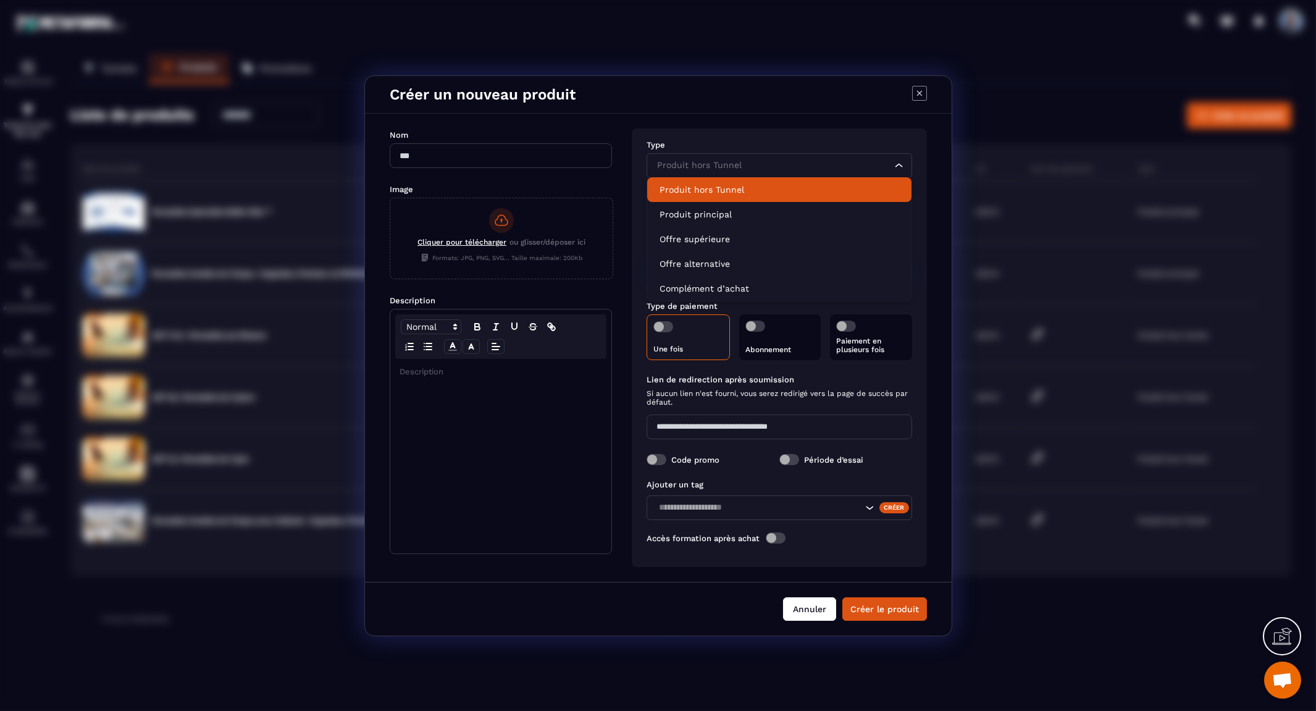
click at [790, 610] on button "Annuler" at bounding box center [809, 608] width 53 height 23
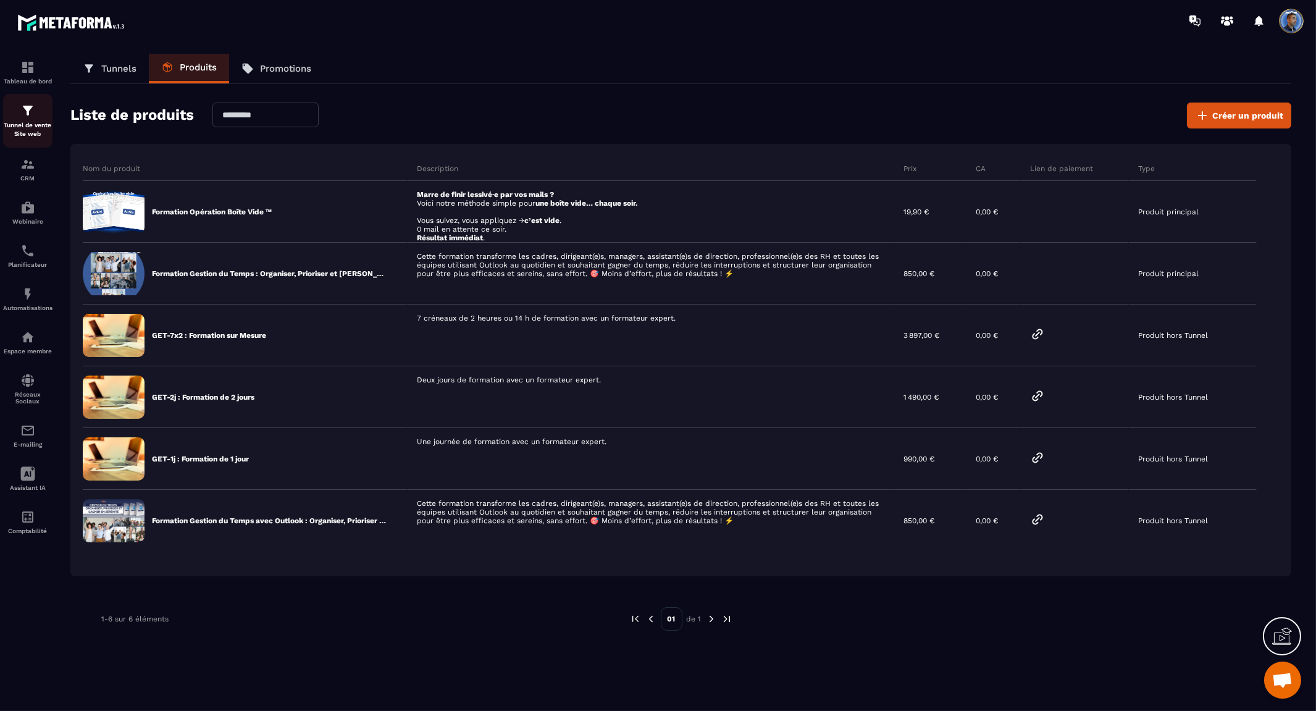
click at [26, 111] on img at bounding box center [27, 110] width 15 height 15
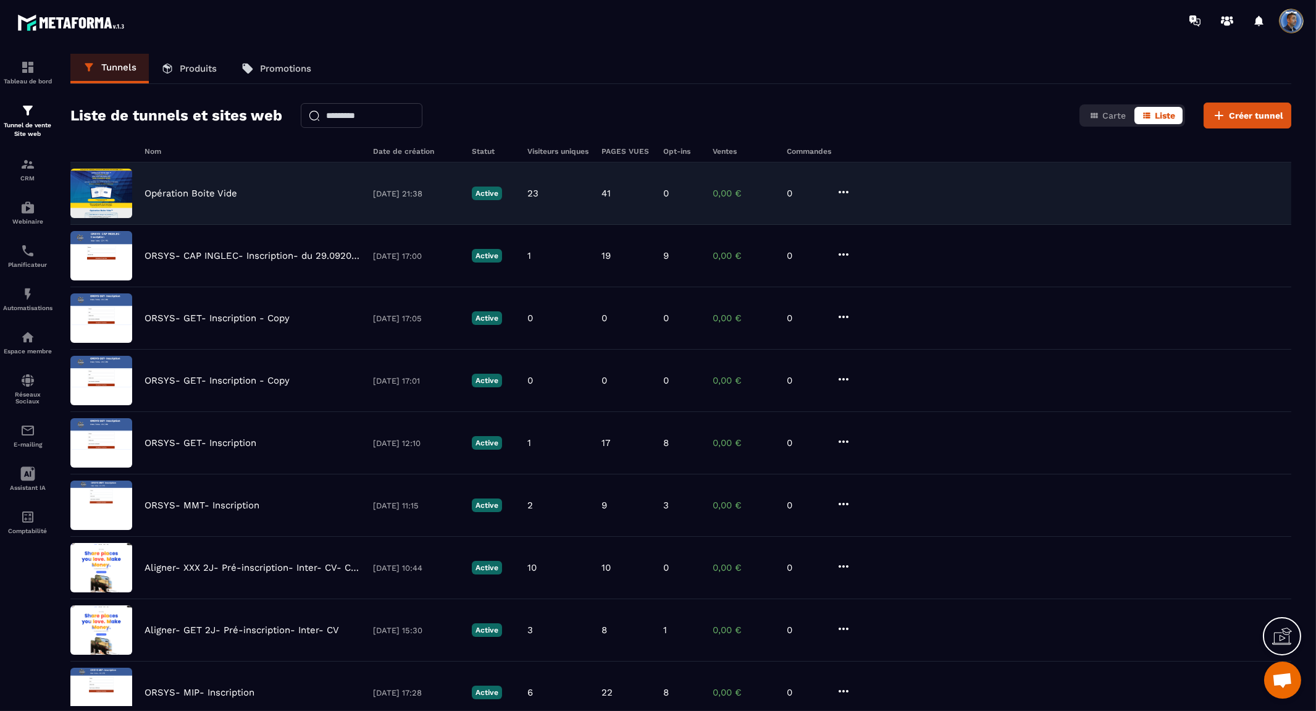
click at [212, 190] on p "Opération Boite Vide" at bounding box center [190, 193] width 93 height 11
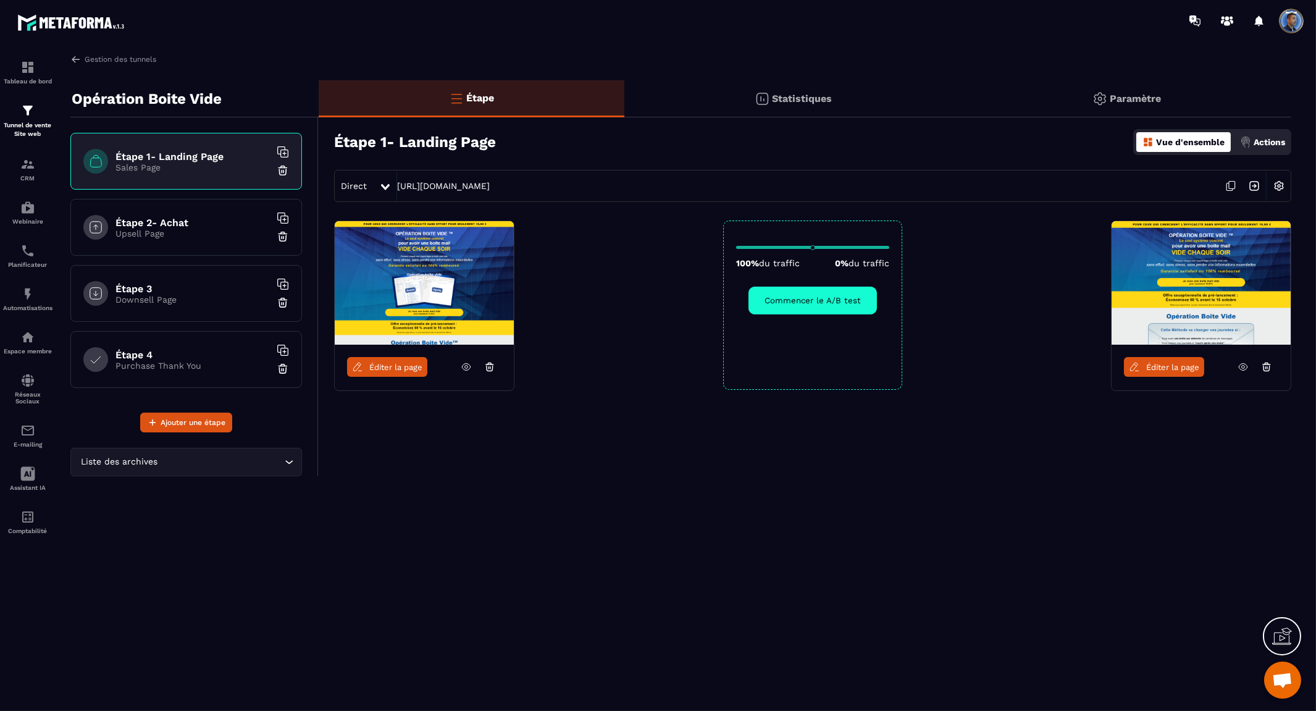
click at [217, 172] on div "Étape 1- Landing Page Sales Page" at bounding box center [186, 161] width 232 height 57
click at [34, 122] on p "Tunnel de vente Site web" at bounding box center [27, 129] width 49 height 17
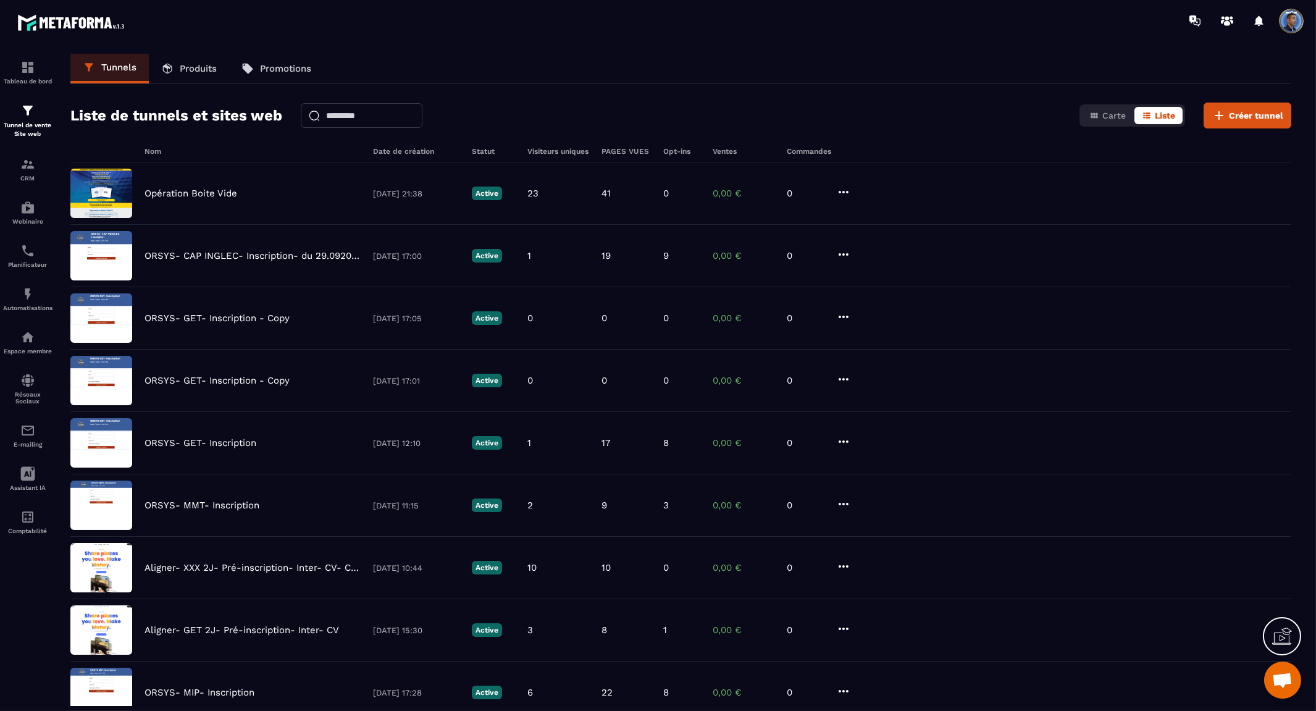
click at [204, 66] on p "Produits" at bounding box center [198, 68] width 37 height 11
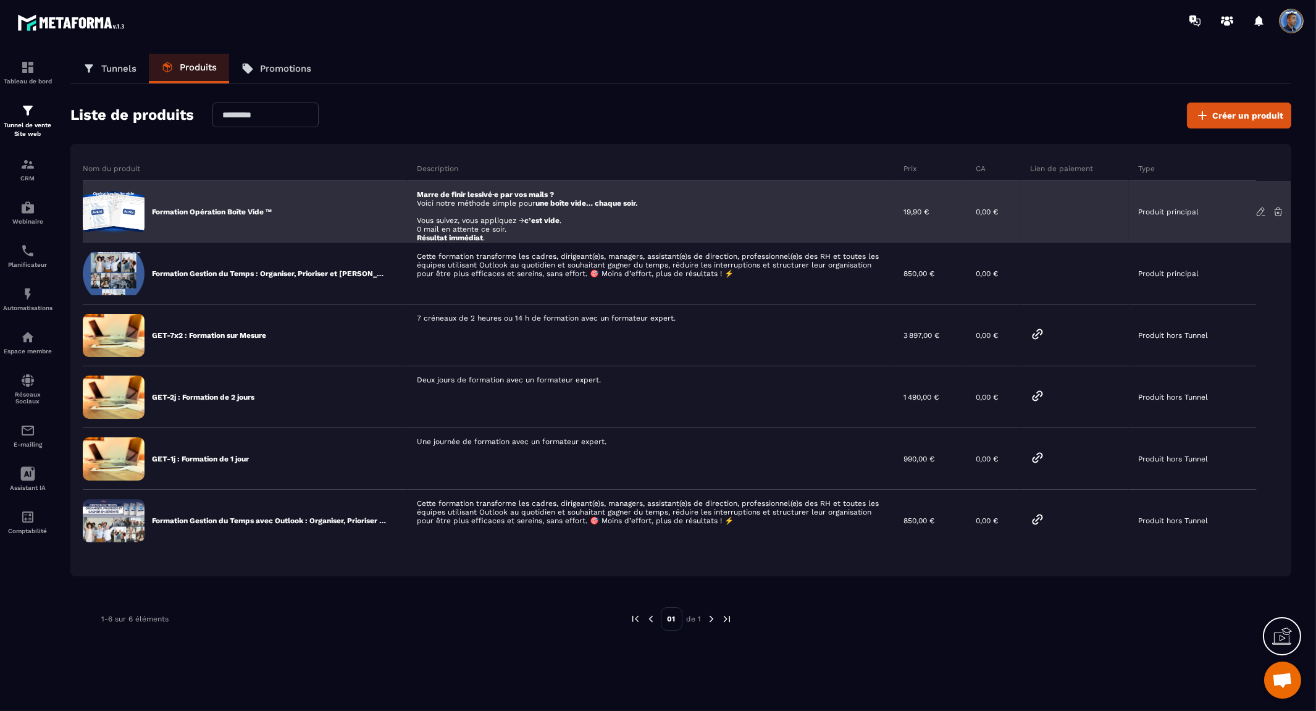
click at [252, 207] on p "Formation Opération Boîte Vide ™" at bounding box center [212, 212] width 120 height 10
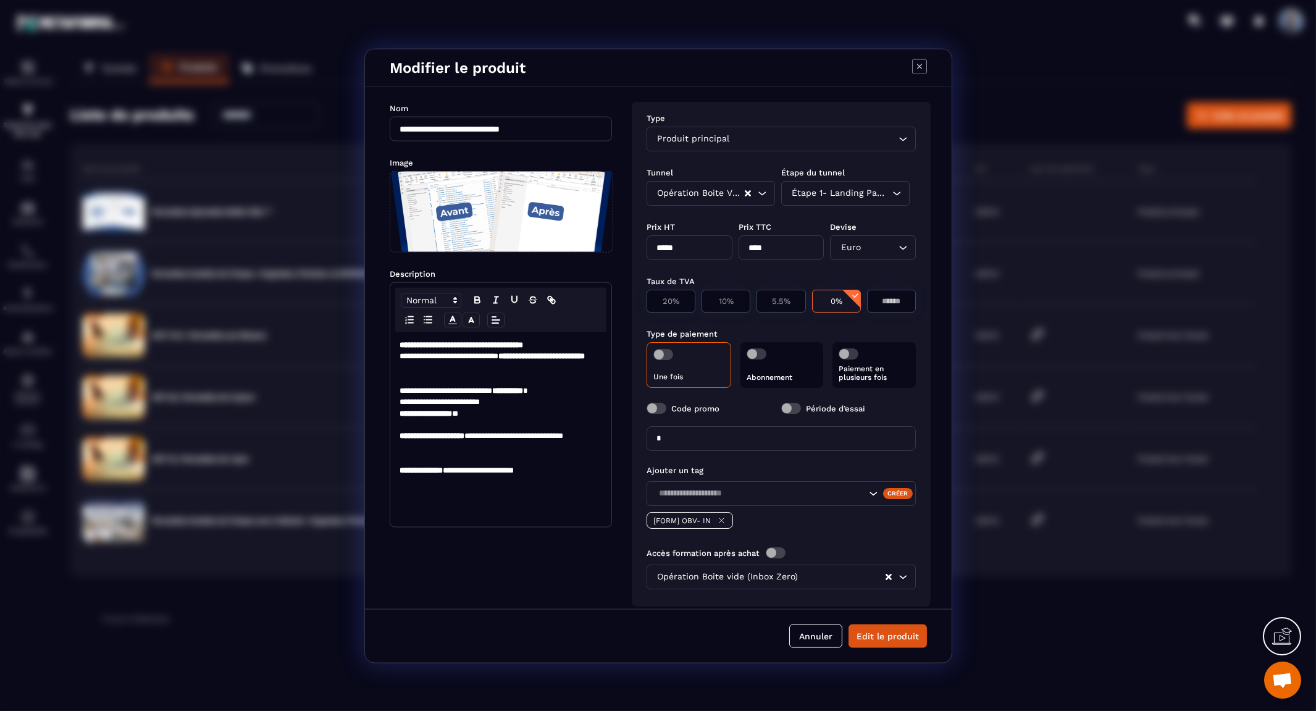
click at [893, 191] on icon "Search for option" at bounding box center [896, 192] width 12 height 12
click at [880, 213] on p "Étape 1- Landing Page" at bounding box center [842, 217] width 101 height 12
click at [711, 186] on div "Opération Boite Vide" at bounding box center [698, 193] width 91 height 14
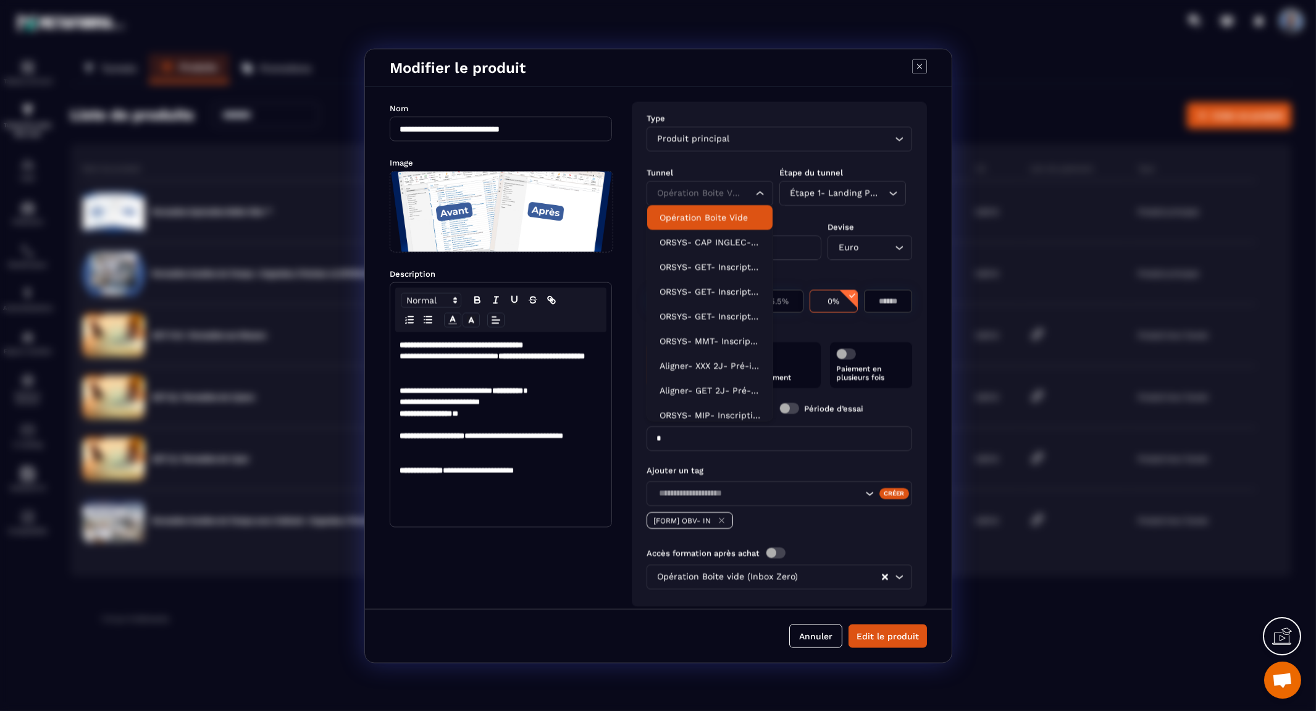
click at [710, 212] on p "Opération Boite Vide" at bounding box center [709, 217] width 101 height 12
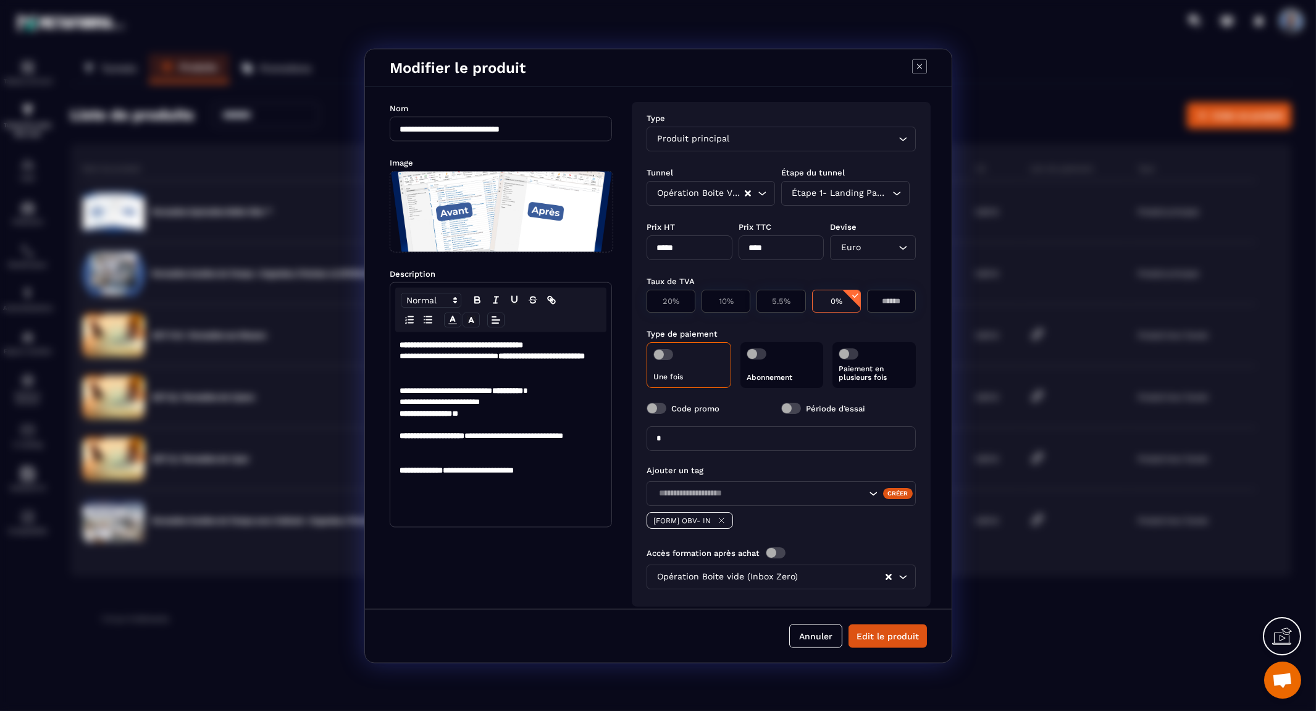
click at [903, 186] on div "Opération Boite Vide Loading... Étape 1- Landing Page Loading..." at bounding box center [780, 192] width 269 height 25
click at [871, 211] on p "Étape 1- Landing Page" at bounding box center [842, 217] width 101 height 12
click at [834, 191] on div "Étape 1- Landing Page" at bounding box center [839, 193] width 102 height 14
click at [830, 213] on p "Étape 1- Landing Page" at bounding box center [842, 217] width 101 height 12
click at [903, 633] on button "Edit le produit" at bounding box center [887, 635] width 78 height 23
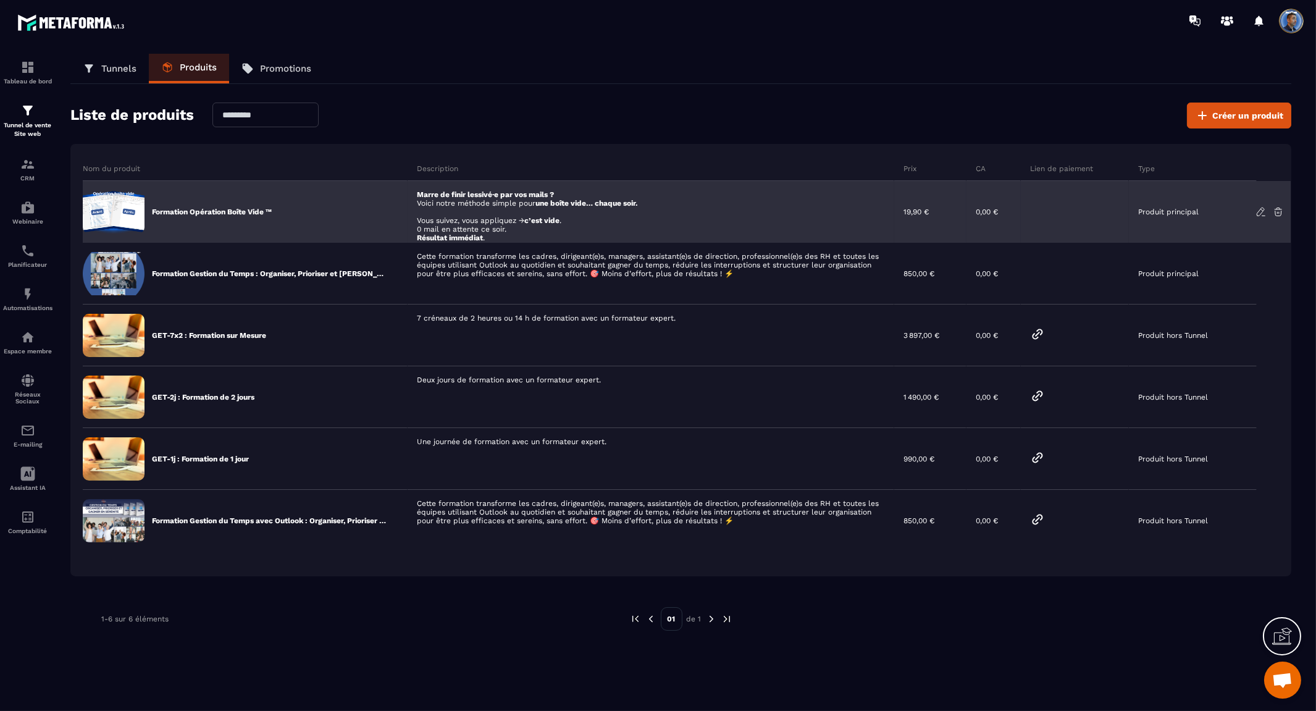
click at [281, 212] on div "Formation Opération Boîte Vide ™" at bounding box center [245, 212] width 325 height 62
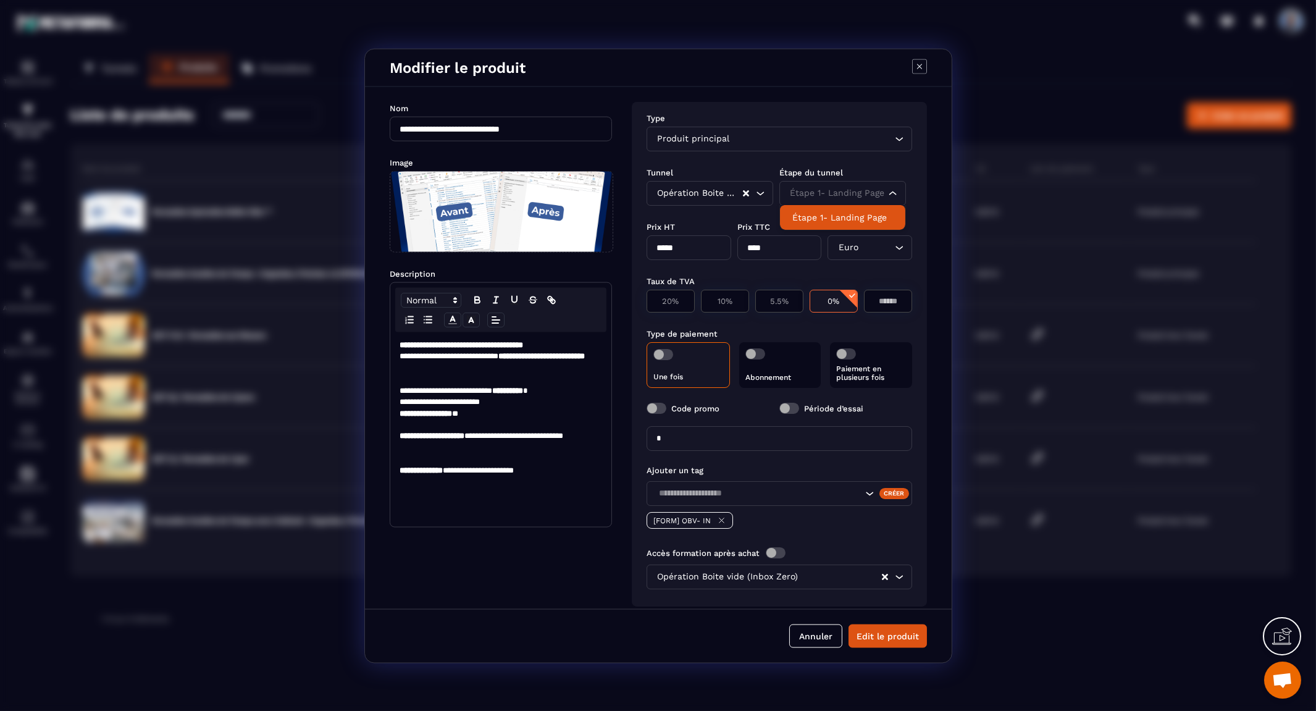
click at [887, 192] on div "Étape 1- Landing Page Loading..." at bounding box center [842, 192] width 127 height 25
click at [887, 192] on icon "Search for option" at bounding box center [893, 192] width 12 height 12
click at [879, 639] on button "Edit le produit" at bounding box center [887, 635] width 78 height 23
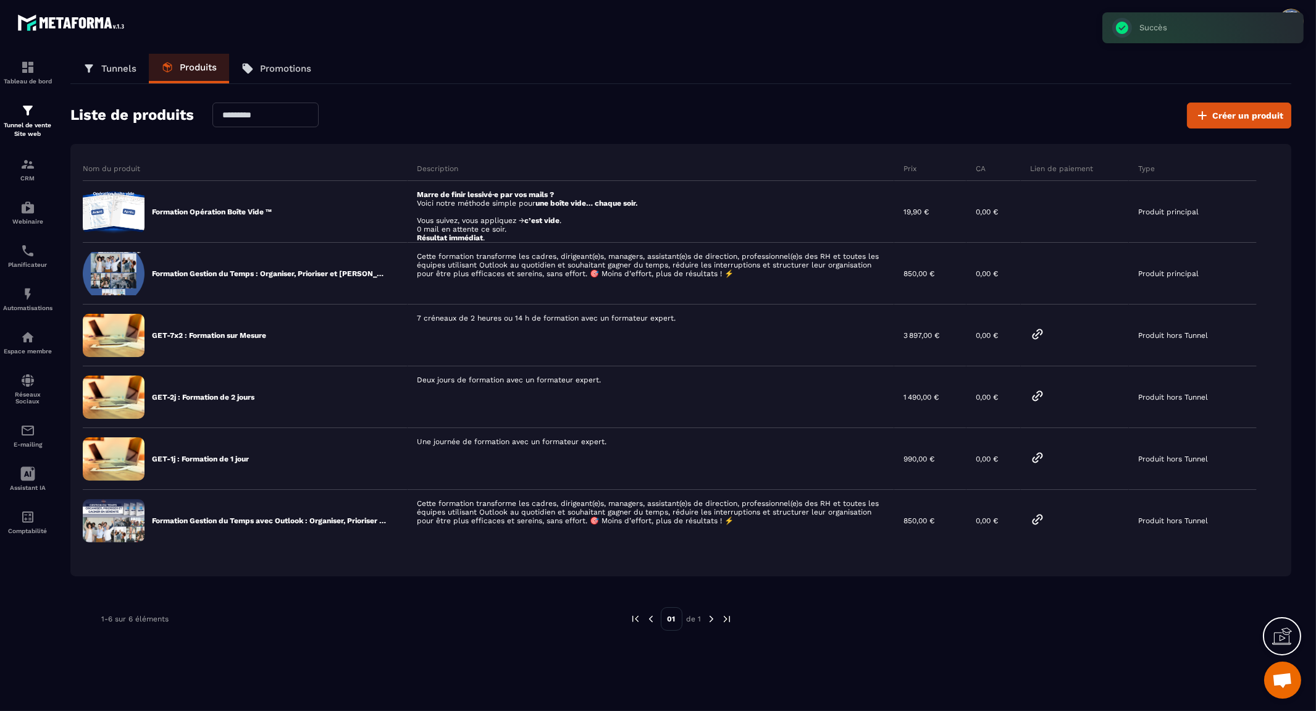
click at [100, 65] on link "Tunnels" at bounding box center [109, 69] width 78 height 30
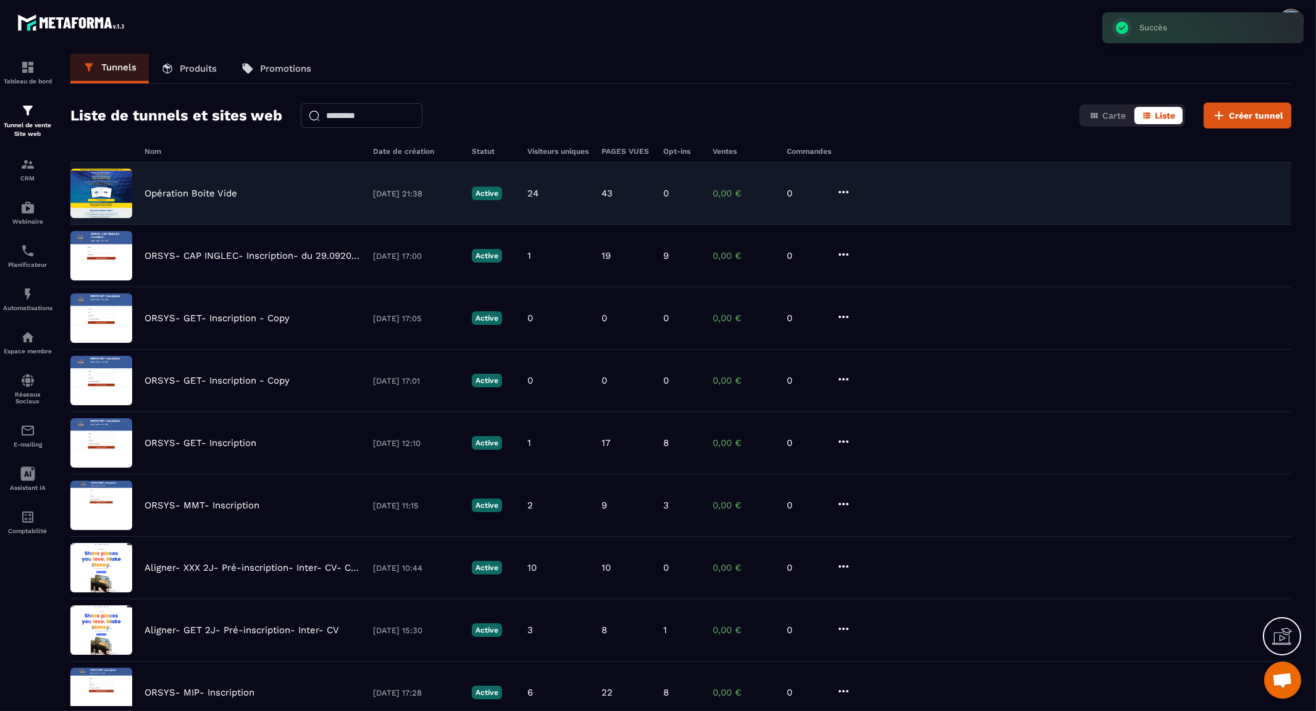
click at [202, 196] on p "Opération Boite Vide" at bounding box center [190, 193] width 93 height 11
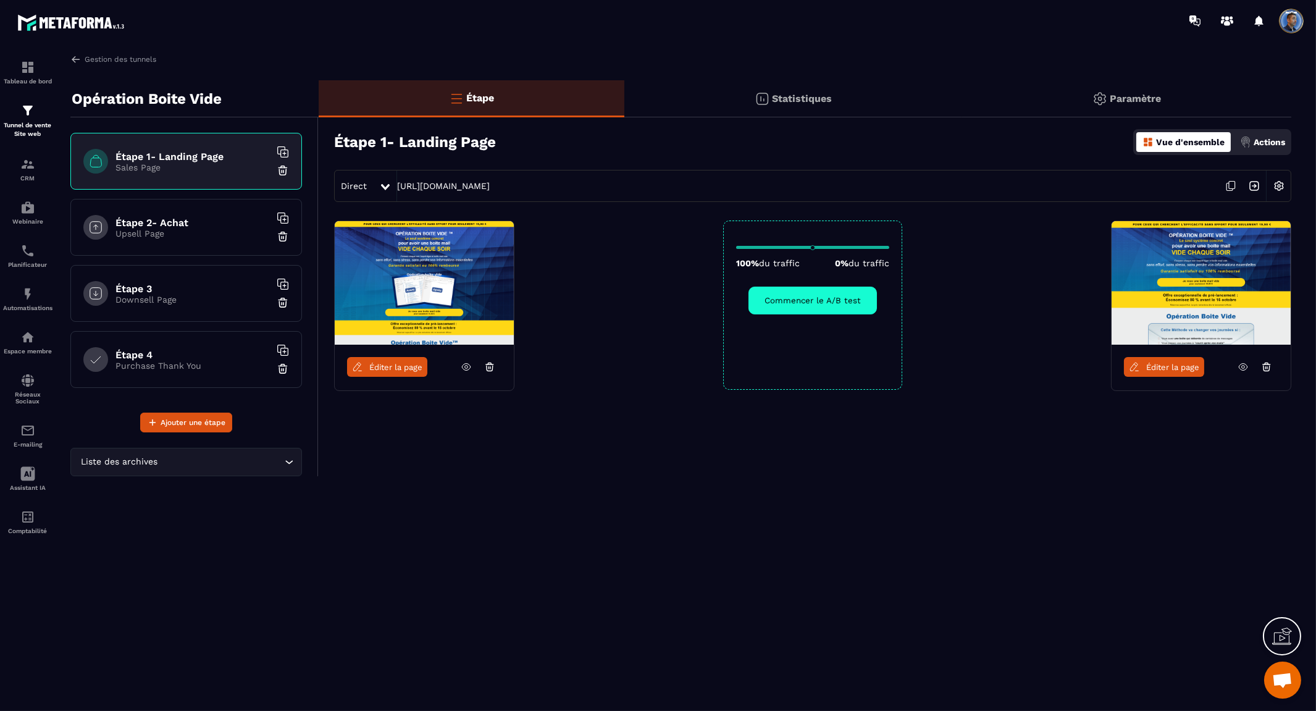
click at [194, 228] on p "Upsell Page" at bounding box center [192, 233] width 154 height 10
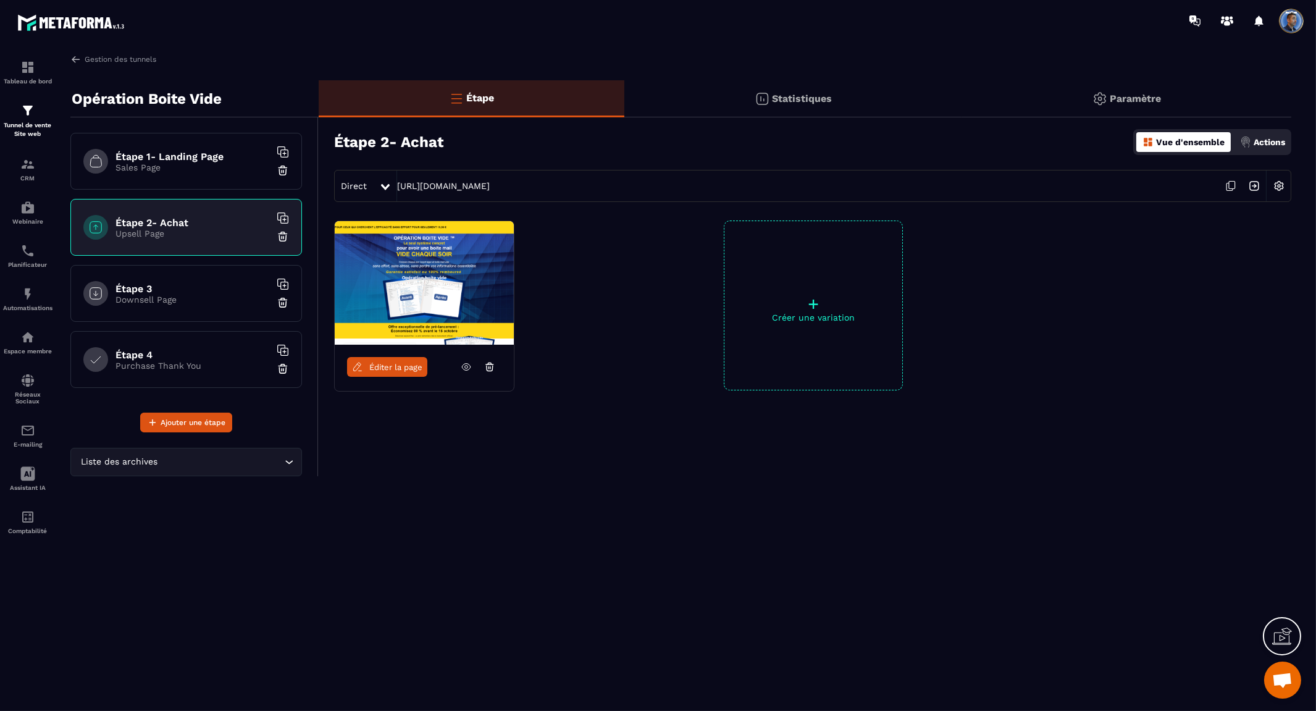
click at [194, 291] on h6 "Étape 3" at bounding box center [192, 289] width 154 height 12
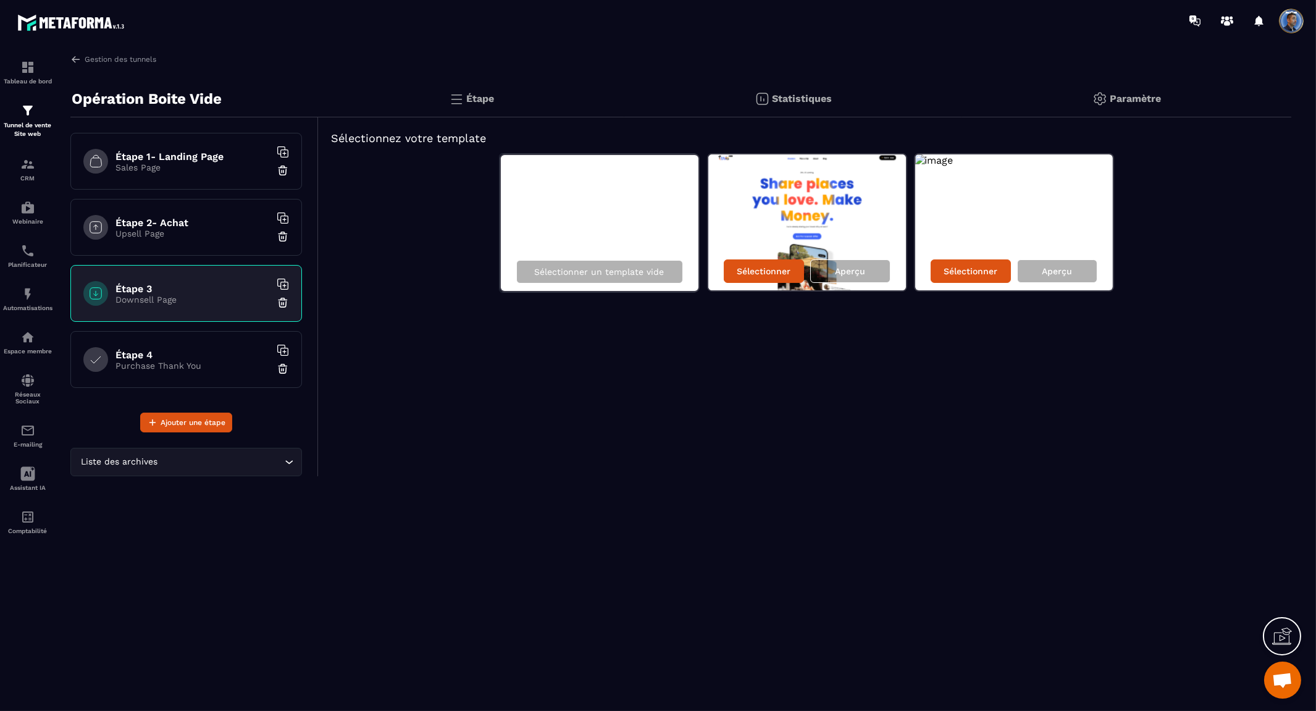
click at [185, 220] on h6 "Étape 2- Achat" at bounding box center [192, 223] width 154 height 12
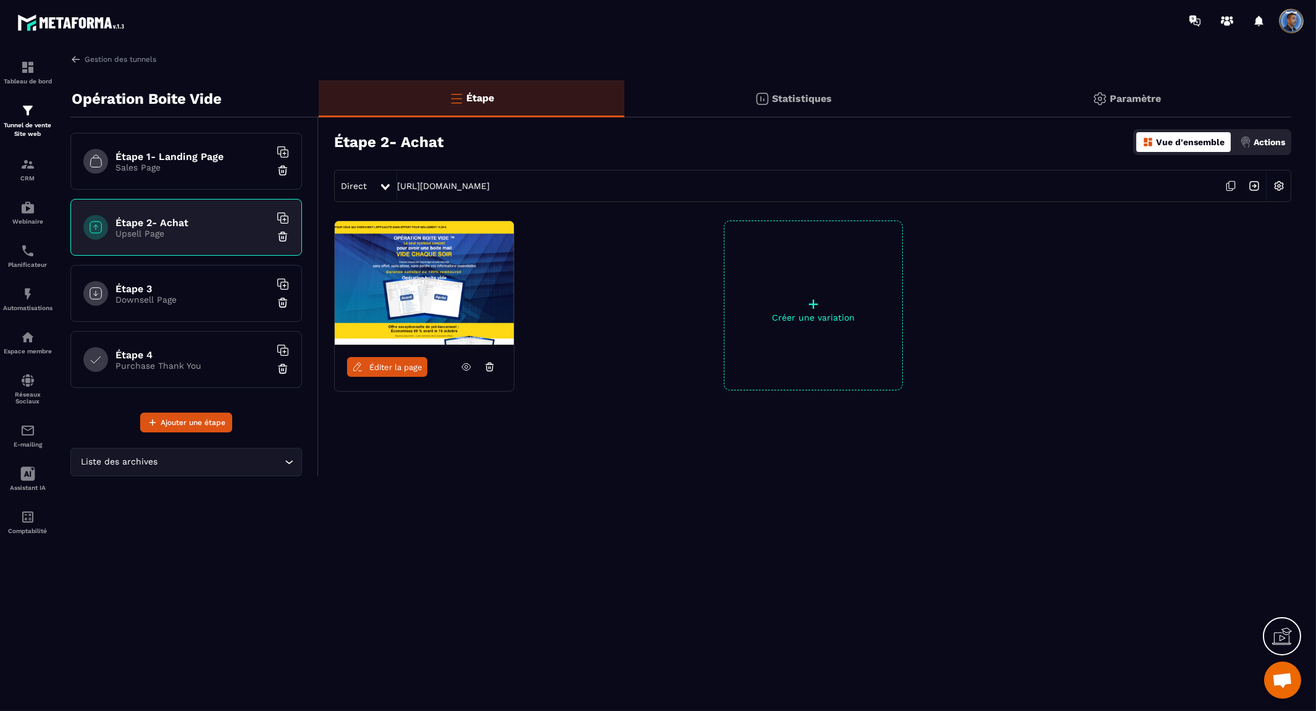
click at [390, 364] on span "Éditer la page" at bounding box center [395, 366] width 53 height 9
